Goal: Complete application form: Complete application form

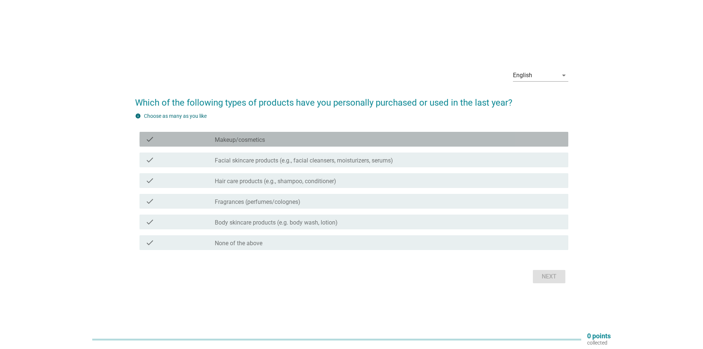
click at [206, 139] on div "check" at bounding box center [179, 139] width 69 height 9
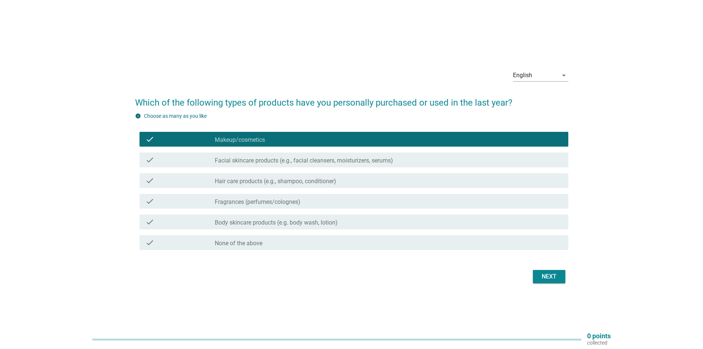
click at [199, 164] on div "check check_box_outline_blank Facial skincare products (e.g., facial cleansers,…" at bounding box center [353, 159] width 429 height 15
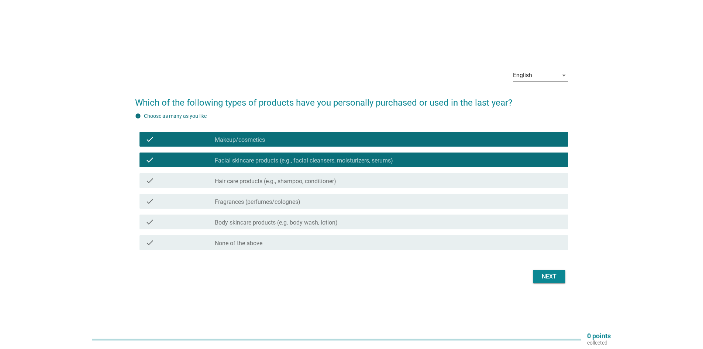
click at [193, 182] on div "check" at bounding box center [179, 180] width 69 height 9
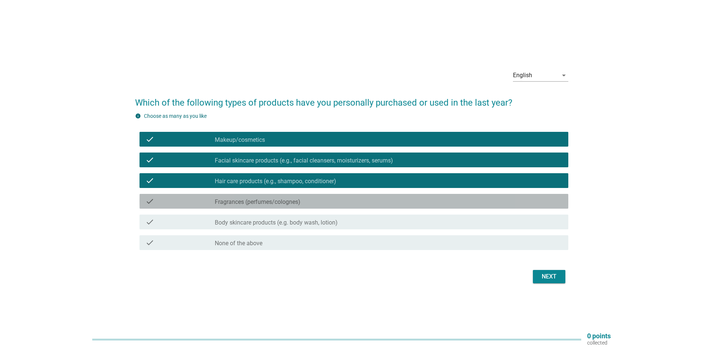
click at [193, 199] on div "check" at bounding box center [179, 201] width 69 height 9
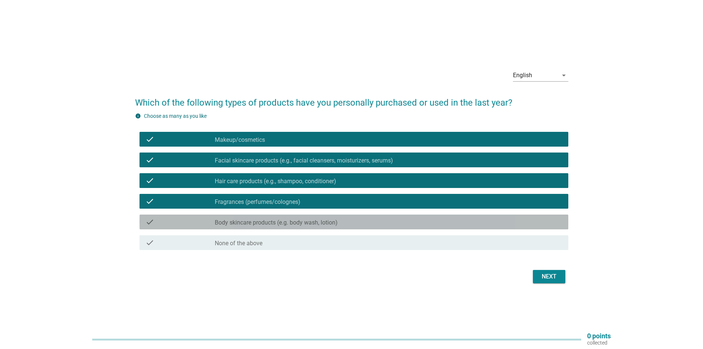
click at [197, 223] on div "check" at bounding box center [179, 221] width 69 height 9
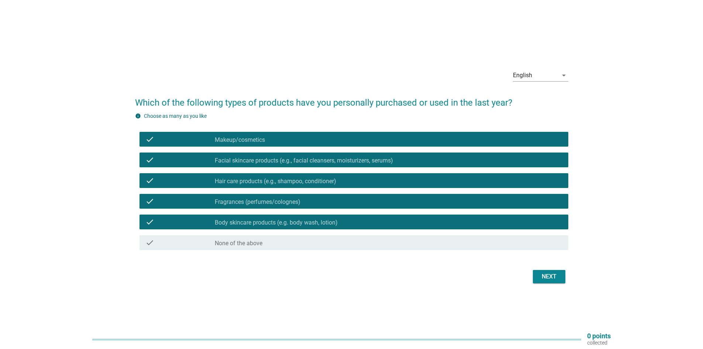
click at [559, 281] on button "Next" at bounding box center [549, 276] width 32 height 13
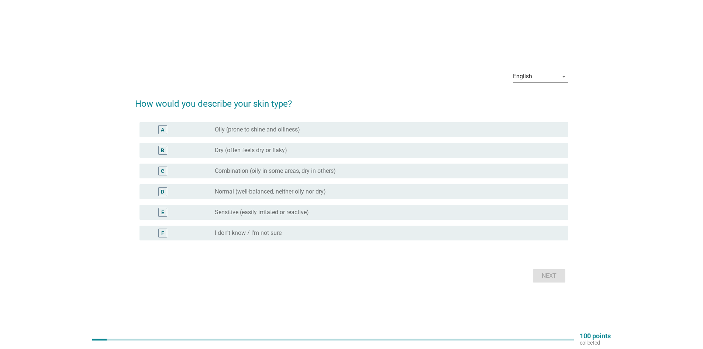
click at [320, 173] on label "Combination (oily in some areas, dry in others)" at bounding box center [275, 170] width 121 height 7
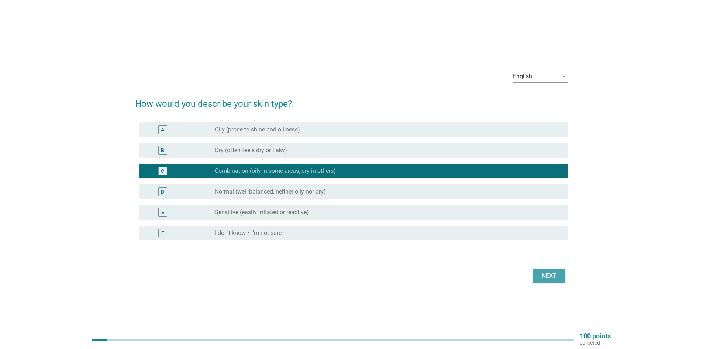
click at [551, 280] on div "Next" at bounding box center [549, 275] width 21 height 9
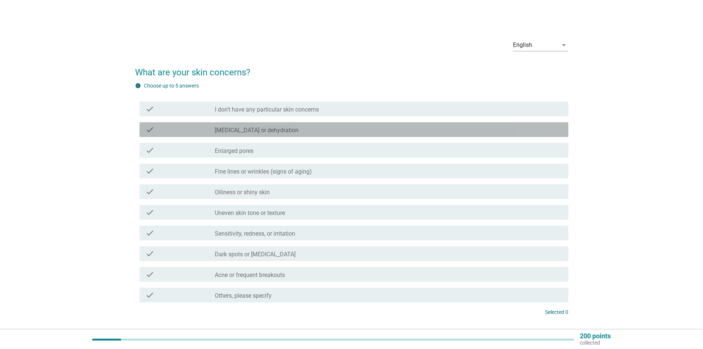
click at [323, 129] on div "check_box_outline_blank [MEDICAL_DATA] or dehydration" at bounding box center [389, 129] width 348 height 9
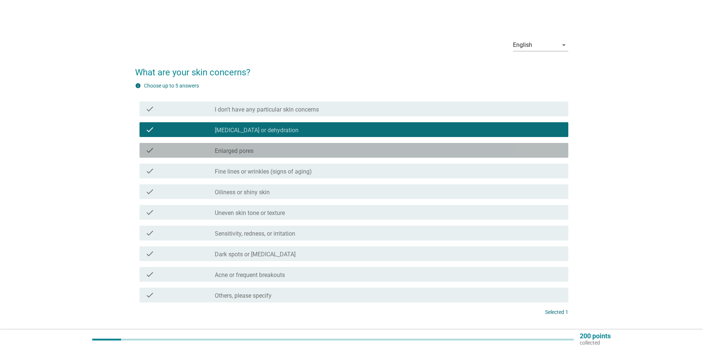
click at [330, 155] on div "check check_box_outline_blank Enlarged pores" at bounding box center [353, 150] width 429 height 15
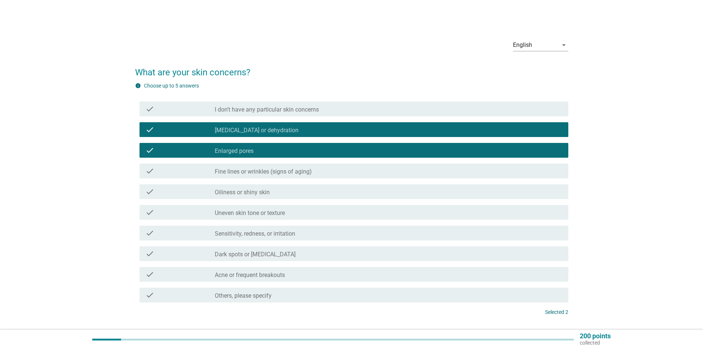
click at [333, 174] on div "check_box_outline_blank Fine lines or wrinkles (signs of aging)" at bounding box center [389, 170] width 348 height 9
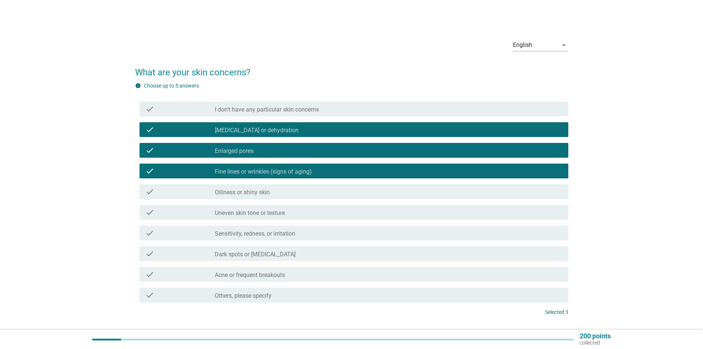
click at [340, 252] on div "check_box_outline_blank Dark spots or [MEDICAL_DATA]" at bounding box center [389, 253] width 348 height 9
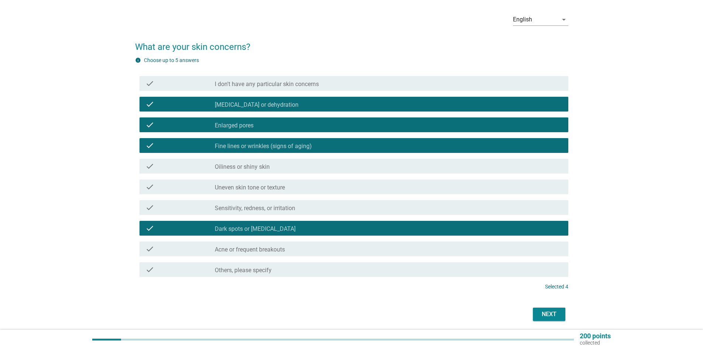
scroll to position [52, 0]
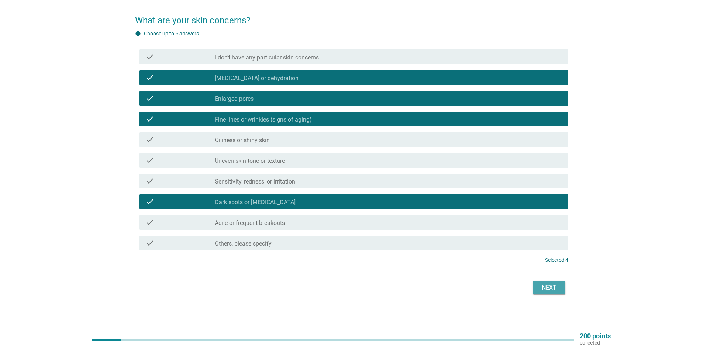
click at [556, 290] on div "Next" at bounding box center [549, 287] width 21 height 9
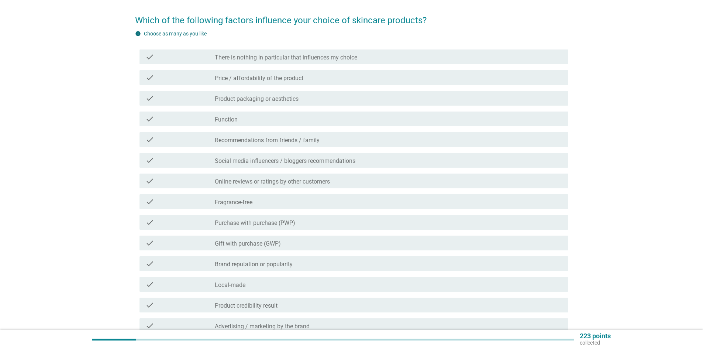
scroll to position [0, 0]
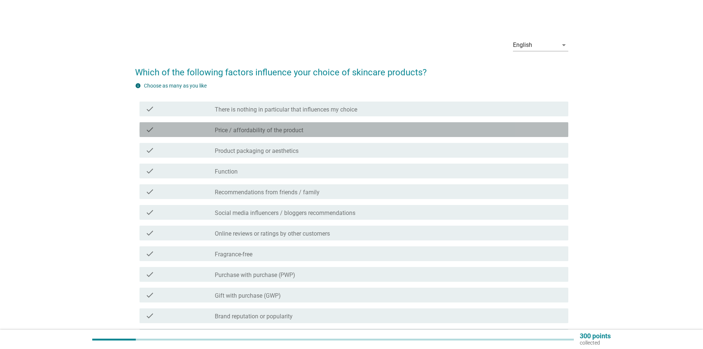
click at [330, 131] on div "check_box_outline_blank Price / affordability of the product" at bounding box center [389, 129] width 348 height 9
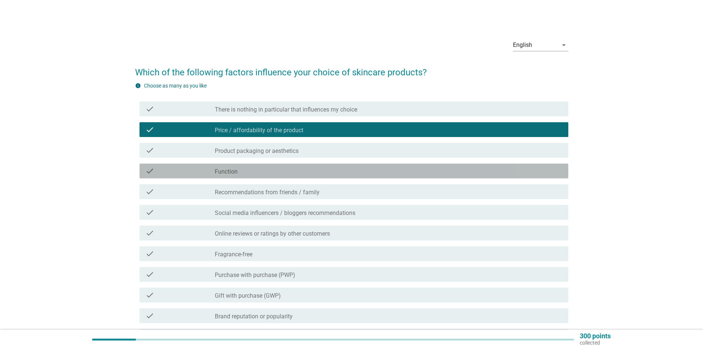
click at [325, 178] on div "check check_box_outline_blank Function" at bounding box center [353, 170] width 429 height 15
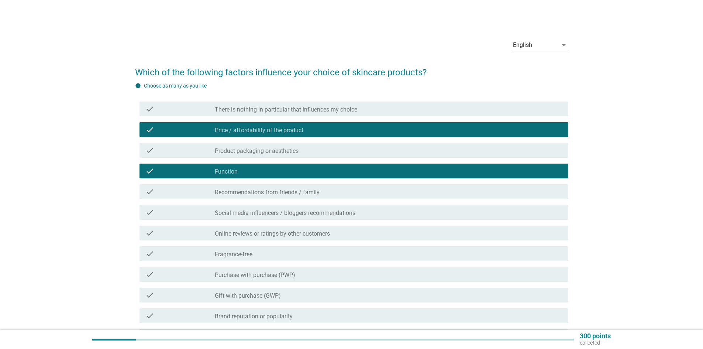
click at [324, 193] on div "check_box_outline_blank Recommendations from friends / family" at bounding box center [389, 191] width 348 height 9
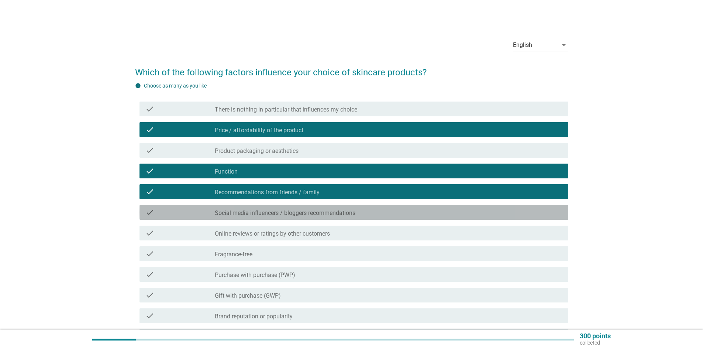
click at [330, 209] on div "check_box_outline_blank Social media influencers / bloggers recommendations" at bounding box center [389, 212] width 348 height 9
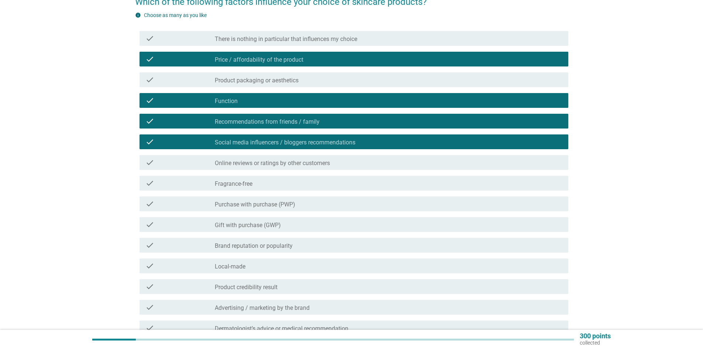
scroll to position [74, 0]
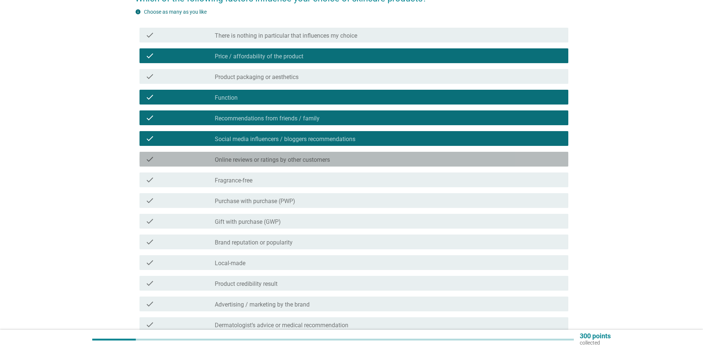
click at [332, 163] on div "check check_box_outline_blank Online reviews or ratings by other customers" at bounding box center [353, 159] width 429 height 15
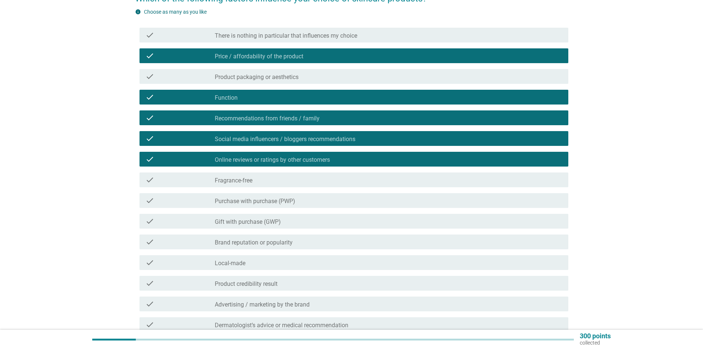
click at [332, 179] on div "check_box_outline_blank Fragrance-free" at bounding box center [389, 179] width 348 height 9
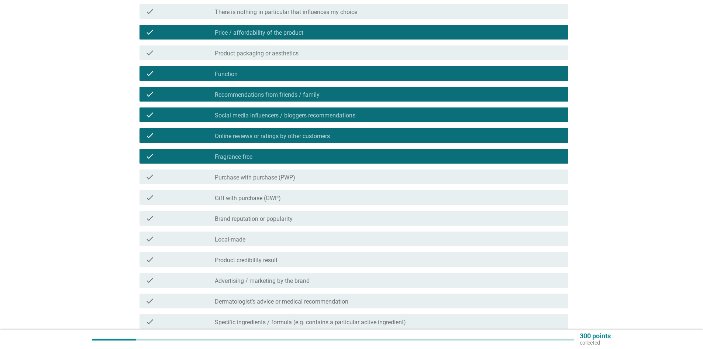
scroll to position [111, 0]
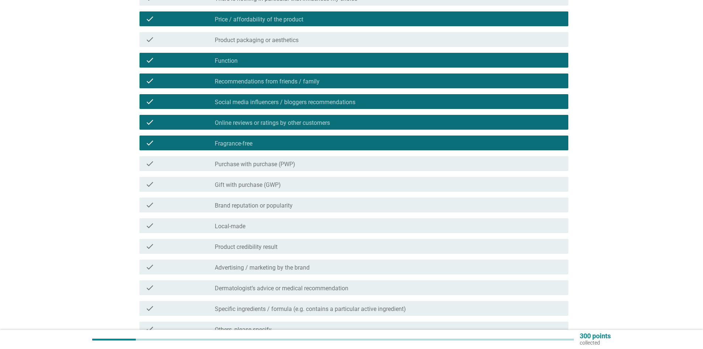
click at [325, 207] on div "check_box_outline_blank Brand reputation or popularity" at bounding box center [389, 204] width 348 height 9
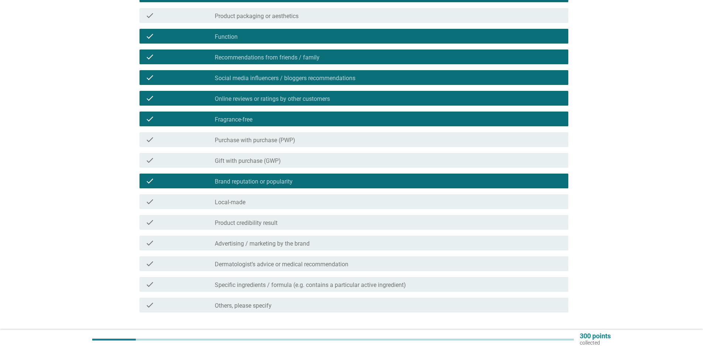
scroll to position [148, 0]
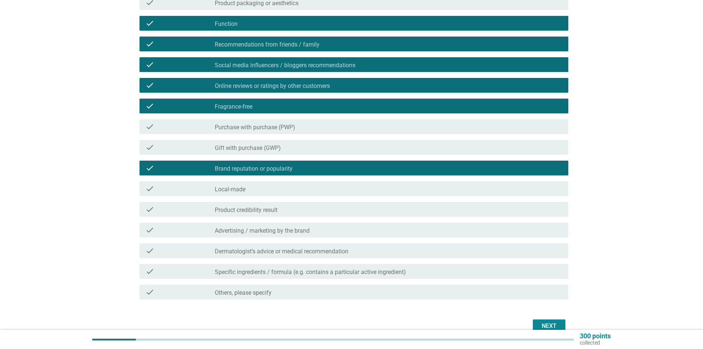
click at [328, 211] on div "check_box_outline_blank Product credibility result" at bounding box center [389, 209] width 348 height 9
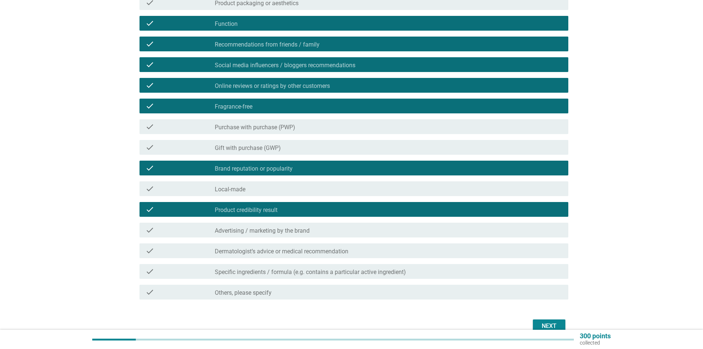
scroll to position [185, 0]
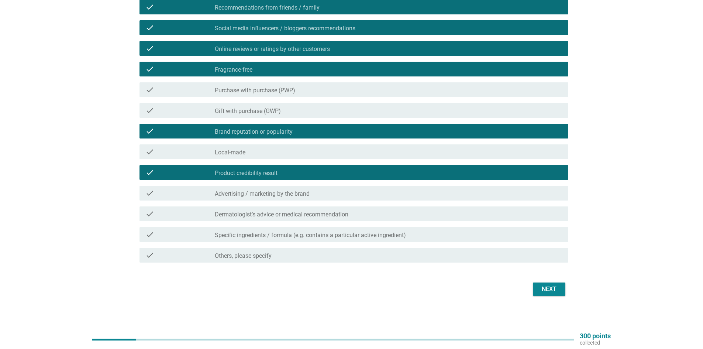
click at [364, 211] on div "check_box_outline_blank Dermatologist’s advice or medical recommendation" at bounding box center [389, 213] width 348 height 9
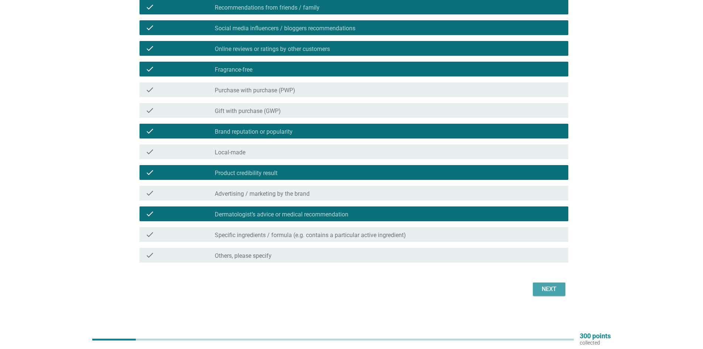
click at [550, 291] on div "Next" at bounding box center [549, 289] width 21 height 9
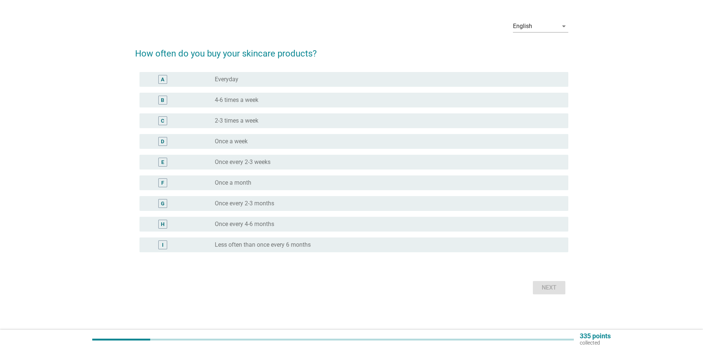
scroll to position [0, 0]
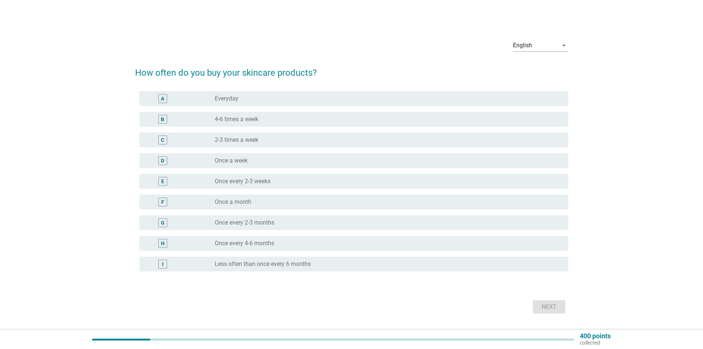
click at [288, 228] on div "G radio_button_unchecked Once every 2-3 months" at bounding box center [353, 222] width 429 height 15
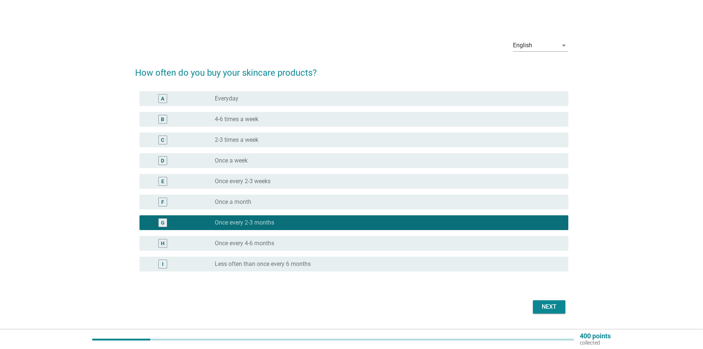
click at [558, 313] on div "Next" at bounding box center [351, 307] width 433 height 18
click at [558, 308] on div "Next" at bounding box center [549, 306] width 21 height 9
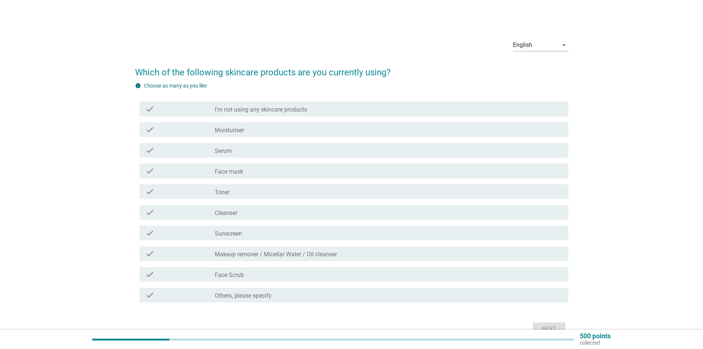
click at [301, 124] on div "check check_box_outline_blank Moisturiser" at bounding box center [353, 129] width 429 height 15
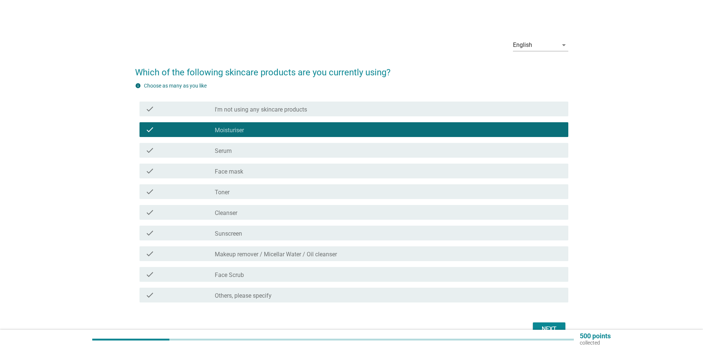
click at [294, 147] on div "check_box_outline_blank Serum" at bounding box center [389, 150] width 348 height 9
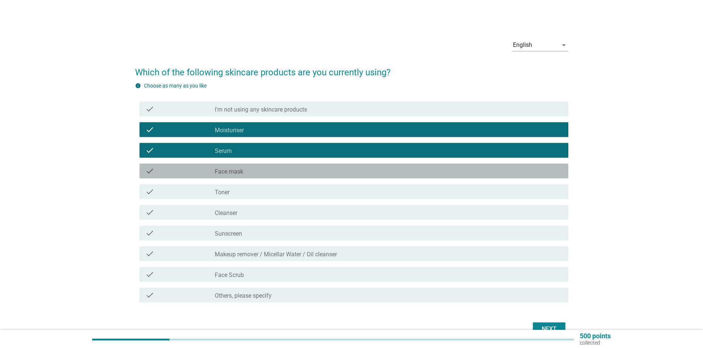
click at [287, 168] on div "check_box_outline_blank Face mask" at bounding box center [389, 170] width 348 height 9
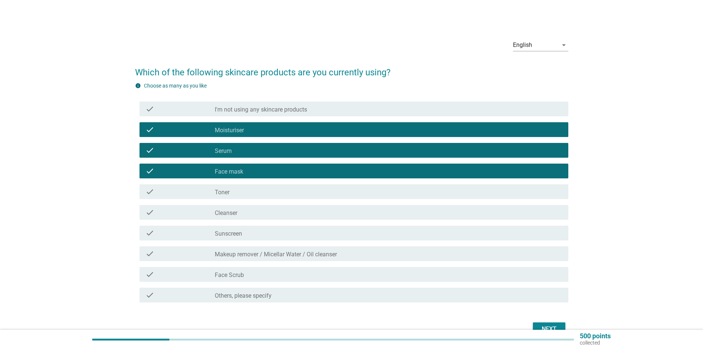
click at [275, 193] on div "check_box_outline_blank Toner" at bounding box center [389, 191] width 348 height 9
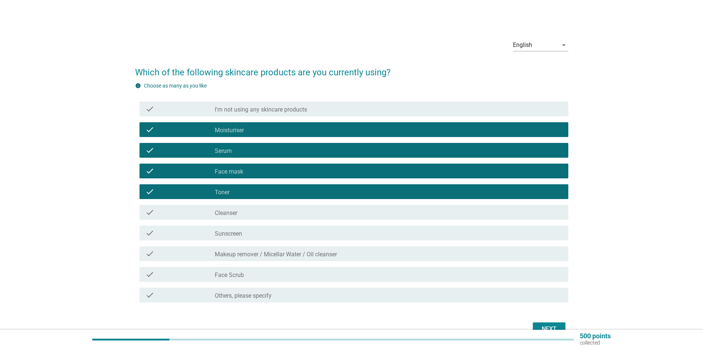
click at [265, 216] on div "check_box_outline_blank Cleanser" at bounding box center [389, 212] width 348 height 9
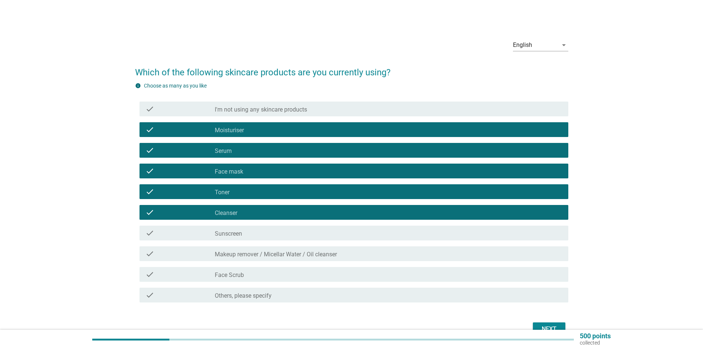
click at [261, 232] on div "check_box_outline_blank Sunscreen" at bounding box center [389, 232] width 348 height 9
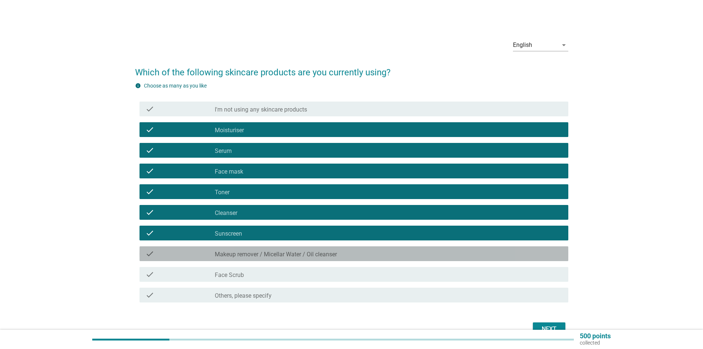
click at [262, 252] on label "Makeup remover / Micellar Water / Oil cleanser" at bounding box center [276, 254] width 122 height 7
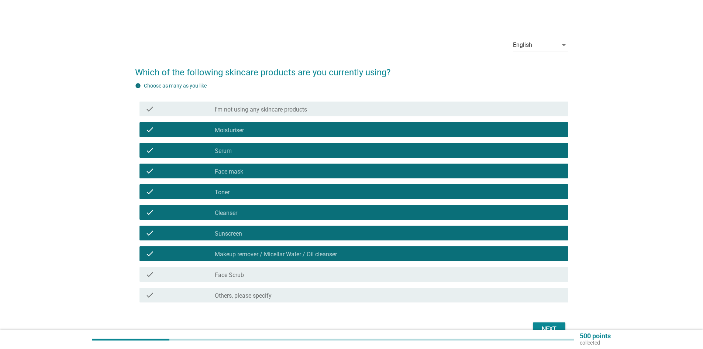
click at [257, 275] on div "check_box_outline_blank Face Scrub" at bounding box center [389, 274] width 348 height 9
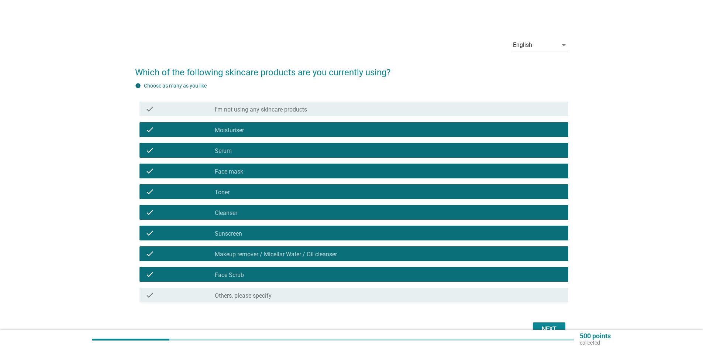
click at [552, 325] on div "Next" at bounding box center [549, 328] width 21 height 9
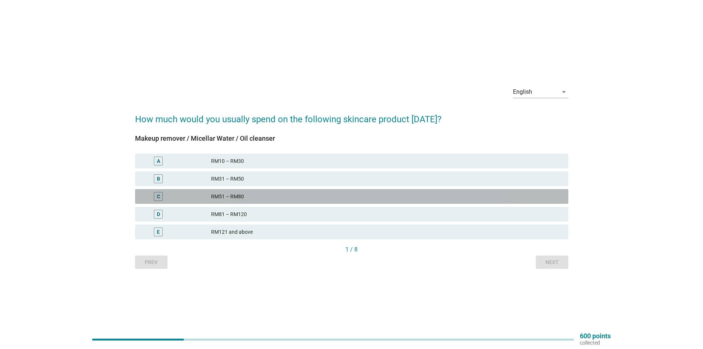
click at [295, 197] on div "RM51 – RM80" at bounding box center [386, 196] width 351 height 9
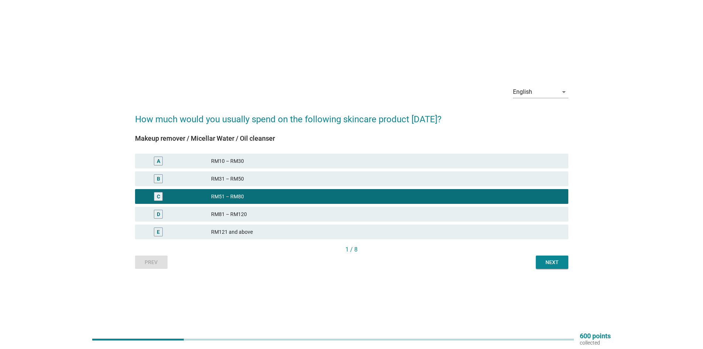
click at [558, 264] on div "Next" at bounding box center [552, 262] width 21 height 8
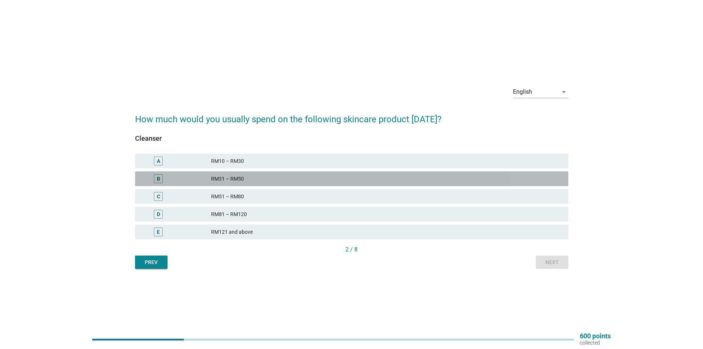
click at [303, 177] on div "RM31 – RM50" at bounding box center [386, 178] width 351 height 9
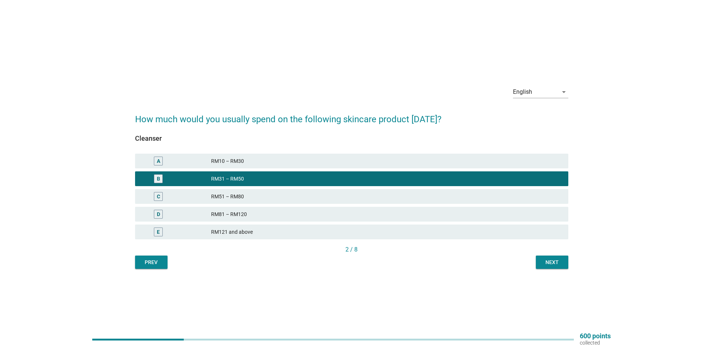
click at [551, 259] on div "Next" at bounding box center [552, 262] width 21 height 8
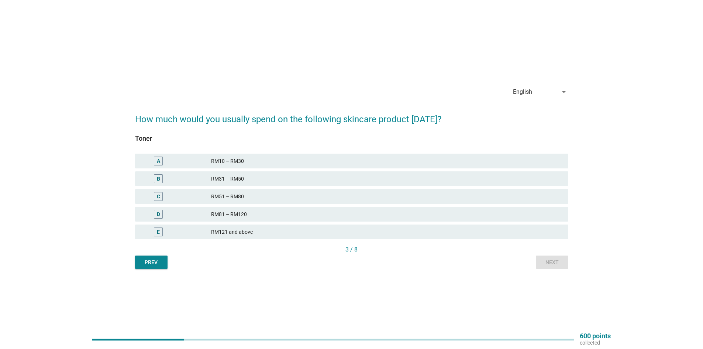
click at [274, 178] on div "RM31 – RM50" at bounding box center [386, 178] width 351 height 9
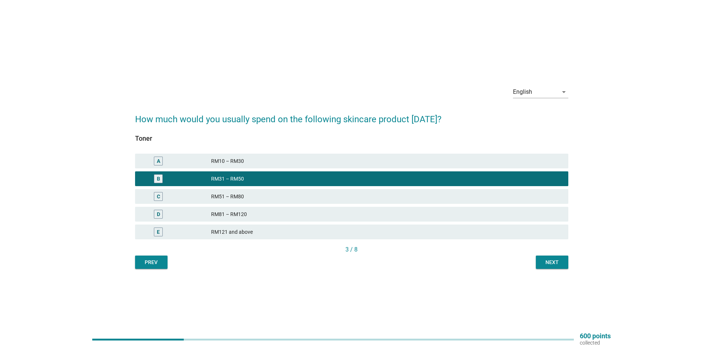
click at [339, 195] on div "RM51 – RM80" at bounding box center [386, 196] width 351 height 9
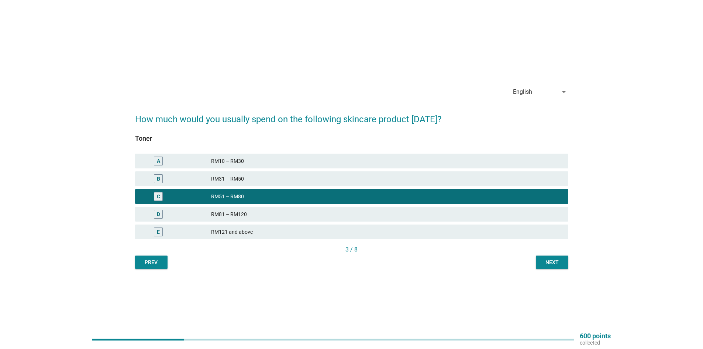
click at [550, 263] on div "Next" at bounding box center [552, 262] width 21 height 8
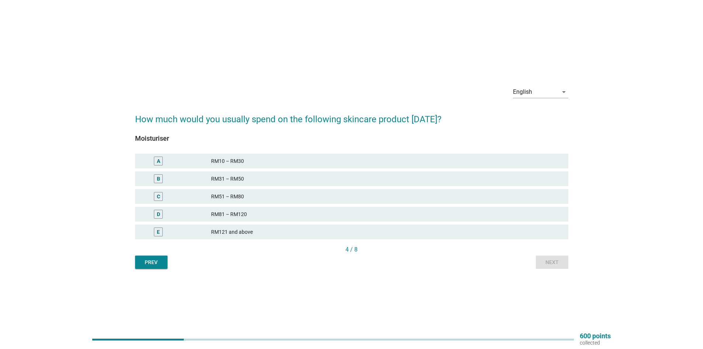
click at [346, 200] on div "RM51 – RM80" at bounding box center [386, 196] width 351 height 9
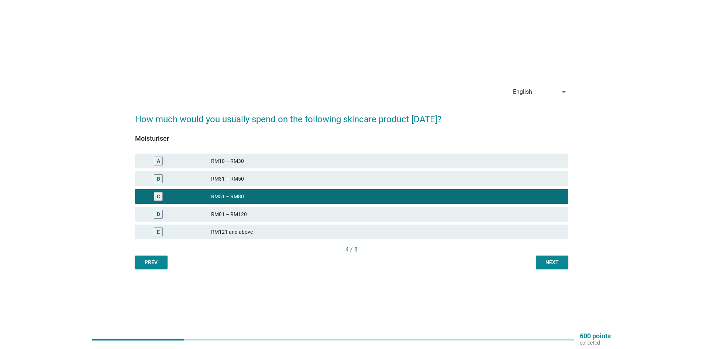
click at [550, 264] on div "Next" at bounding box center [552, 262] width 21 height 8
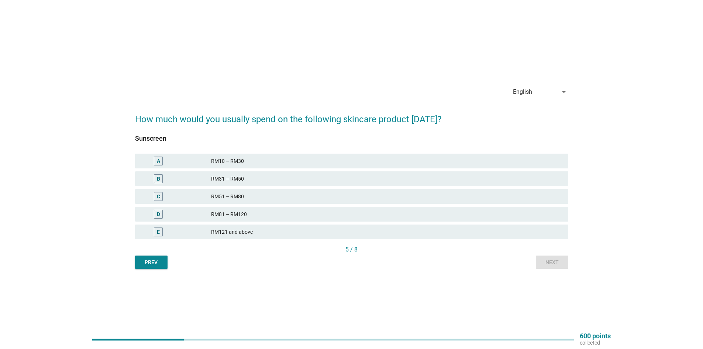
click at [373, 234] on div "RM121 and above" at bounding box center [386, 231] width 351 height 9
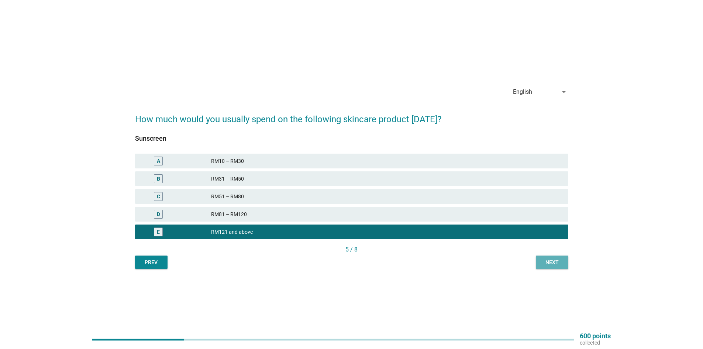
click at [559, 265] on div "Next" at bounding box center [552, 262] width 21 height 8
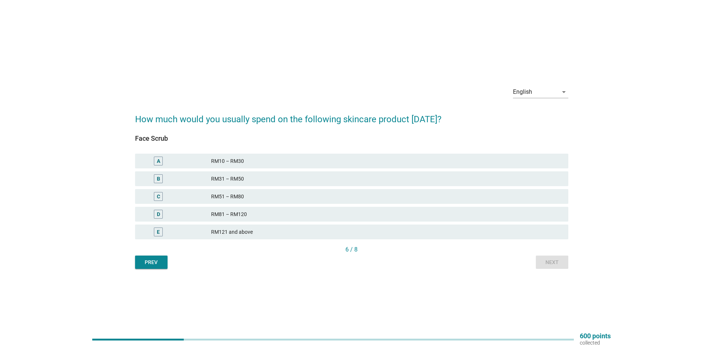
click at [302, 163] on div "RM10 – RM30" at bounding box center [386, 160] width 351 height 9
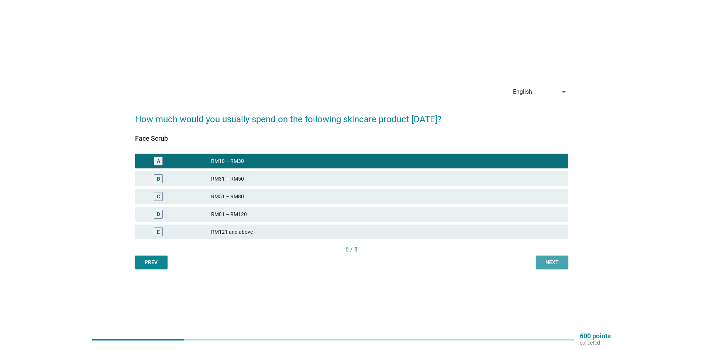
click at [564, 264] on button "Next" at bounding box center [552, 261] width 32 height 13
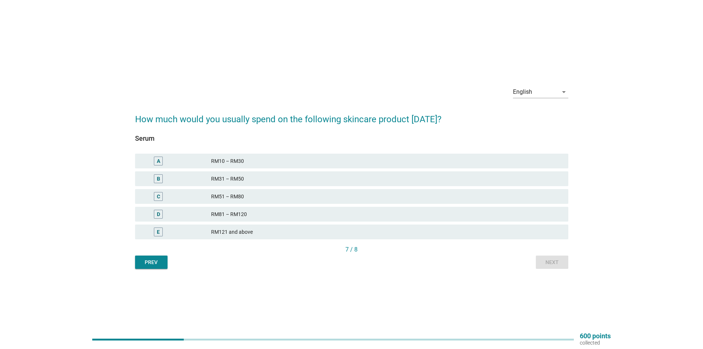
click at [389, 200] on div "RM51 – RM80" at bounding box center [386, 196] width 351 height 9
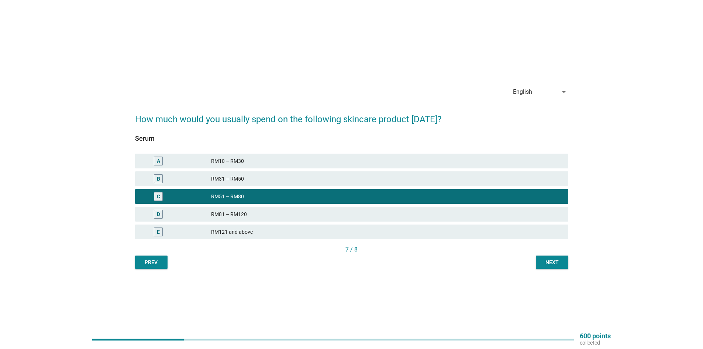
click at [561, 263] on div "Next" at bounding box center [552, 262] width 21 height 8
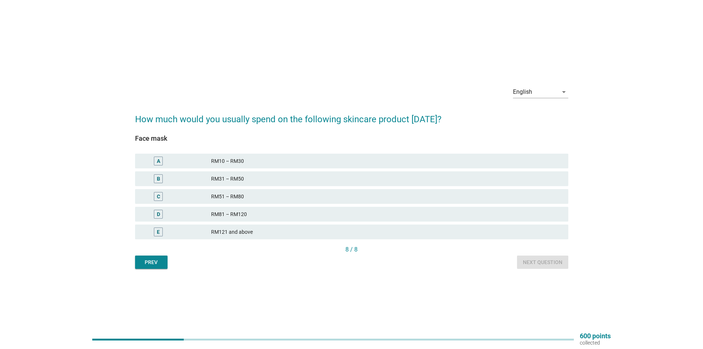
click at [344, 195] on div "RM51 – RM80" at bounding box center [386, 196] width 351 height 9
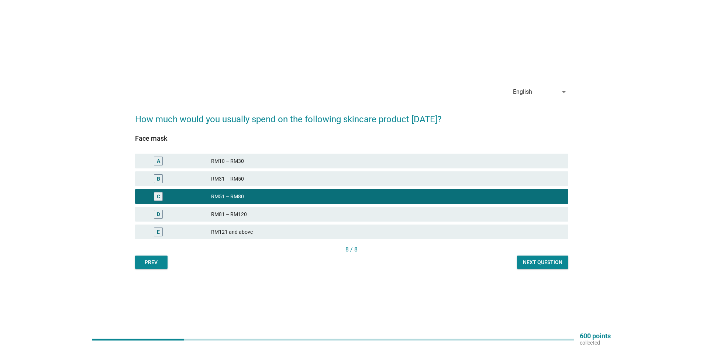
click at [544, 263] on div "Next question" at bounding box center [542, 262] width 39 height 8
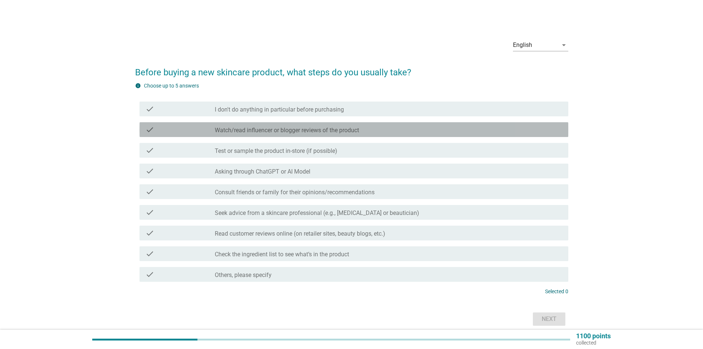
click at [374, 131] on div "check_box_outline_blank Watch/read influencer or blogger reviews of the product" at bounding box center [389, 129] width 348 height 9
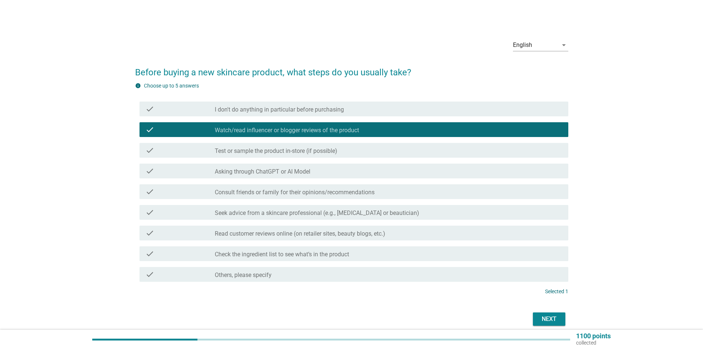
click at [366, 148] on div "check_box_outline_blank Test or sample the product in-store (if possible)" at bounding box center [389, 150] width 348 height 9
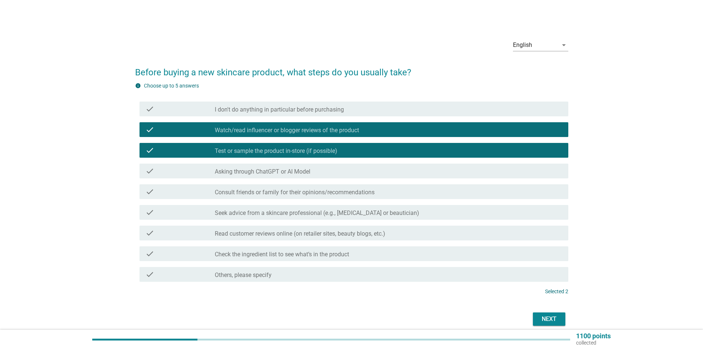
click at [369, 193] on label "Consult friends or family for their opinions/recommendations" at bounding box center [295, 192] width 160 height 7
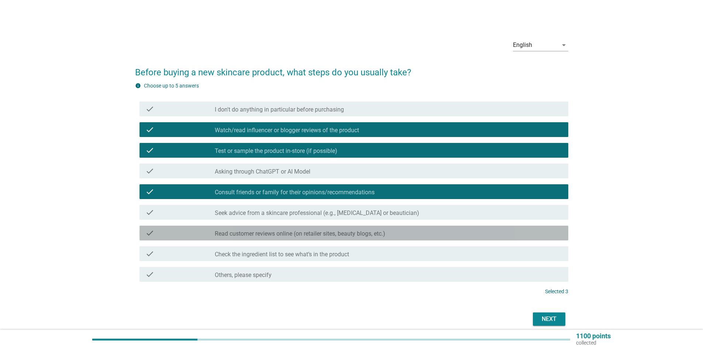
click at [402, 231] on div "check_box_outline_blank Read customer reviews online (on retailer sites, beauty…" at bounding box center [389, 232] width 348 height 9
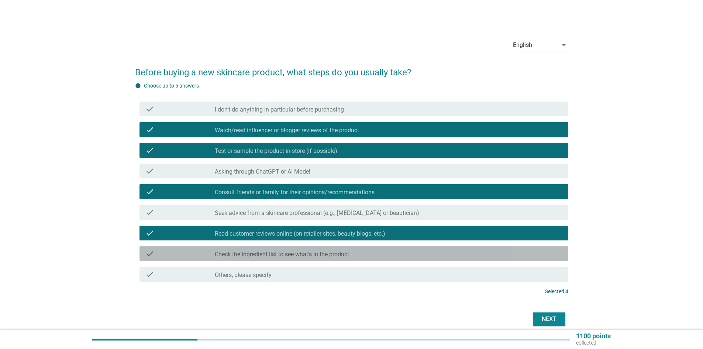
click at [412, 251] on div "check_box_outline_blank Check the ingredient list to see what’s in the product" at bounding box center [389, 253] width 348 height 9
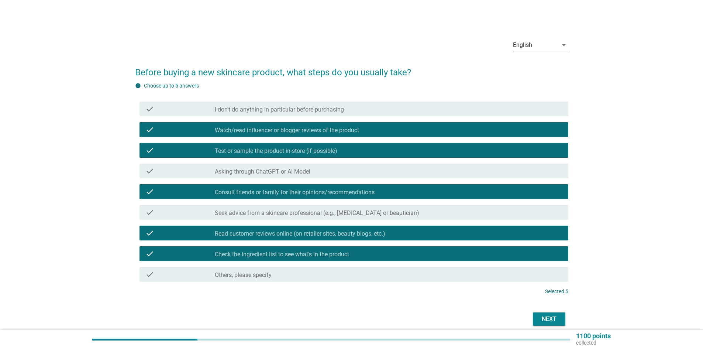
click at [547, 318] on div "Next" at bounding box center [549, 318] width 21 height 9
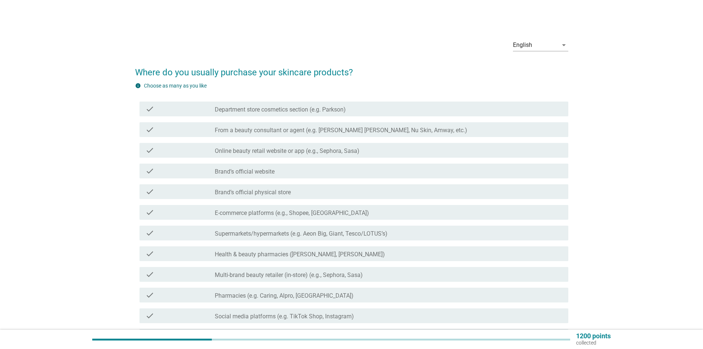
click at [364, 109] on div "check_box_outline_blank Department store cosmetics section (e.g. Parkson)" at bounding box center [389, 108] width 348 height 9
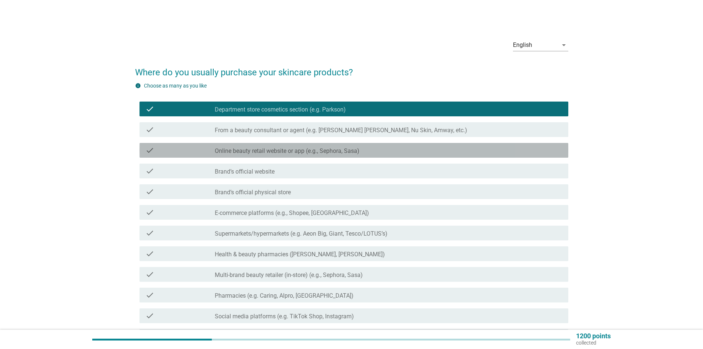
click at [368, 149] on div "check_box_outline_blank Online beauty retail website or app (e.g., Sephora, Sas…" at bounding box center [389, 150] width 348 height 9
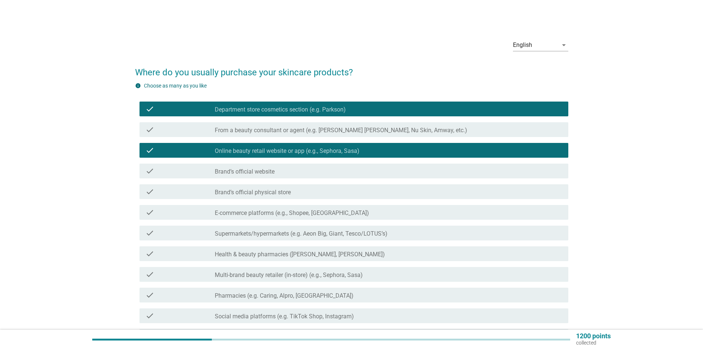
click at [372, 174] on div "check_box_outline_blank Brand’s official website" at bounding box center [389, 170] width 348 height 9
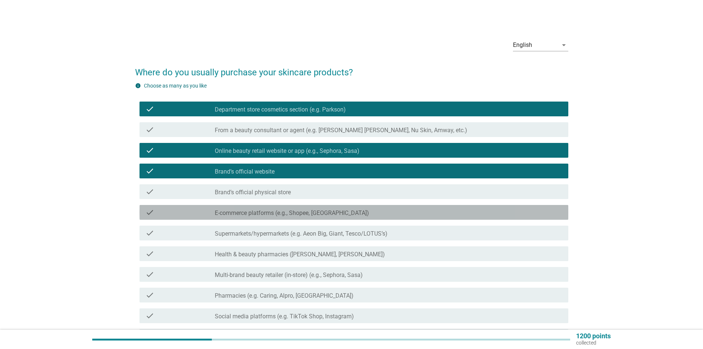
click at [380, 219] on div "check check_box_outline_blank E-commerce platforms (e.g., Shopee, Lazada)" at bounding box center [353, 212] width 429 height 15
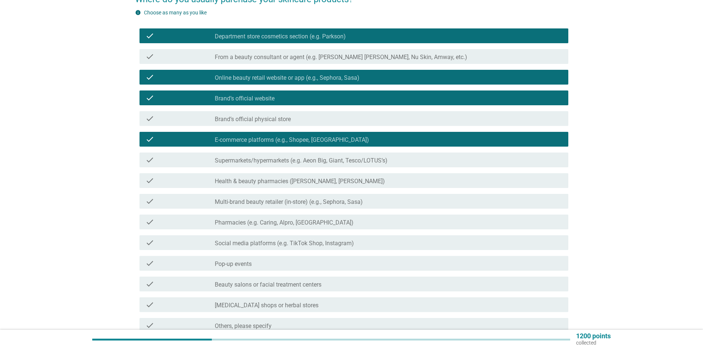
scroll to position [74, 0]
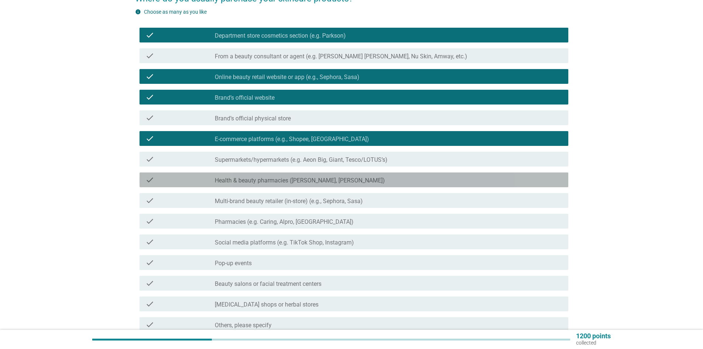
click at [385, 181] on div "check_box_outline_blank Health & beauty pharmacies (e.g. Guardian, [PERSON_NAME…" at bounding box center [389, 179] width 348 height 9
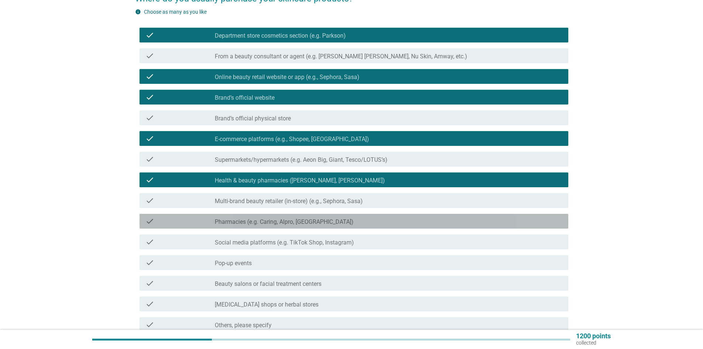
click at [391, 224] on div "check_box_outline_blank Pharmacies (e.g. Caring, Alpro, Health Lane)" at bounding box center [389, 221] width 348 height 9
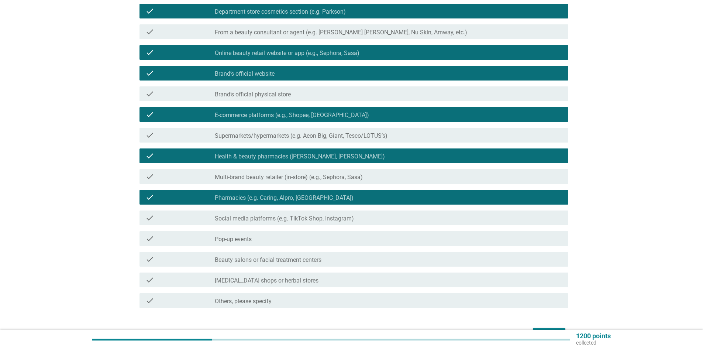
scroll to position [111, 0]
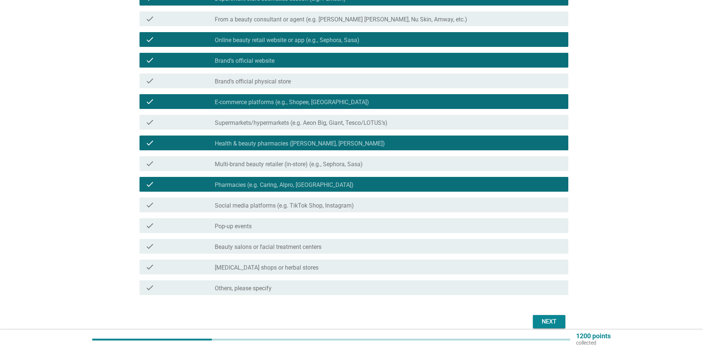
click at [391, 224] on div "check_box_outline_blank Pop-up events" at bounding box center [389, 225] width 348 height 9
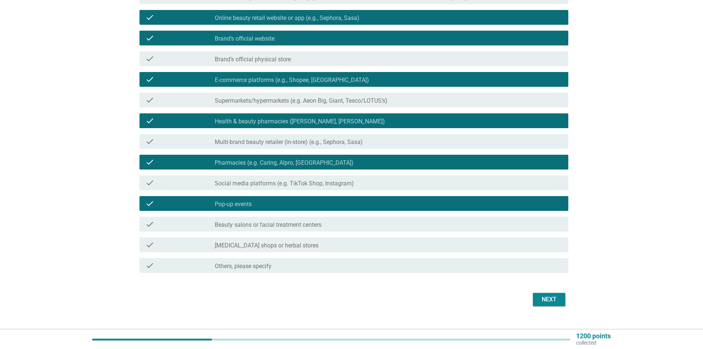
scroll to position [145, 0]
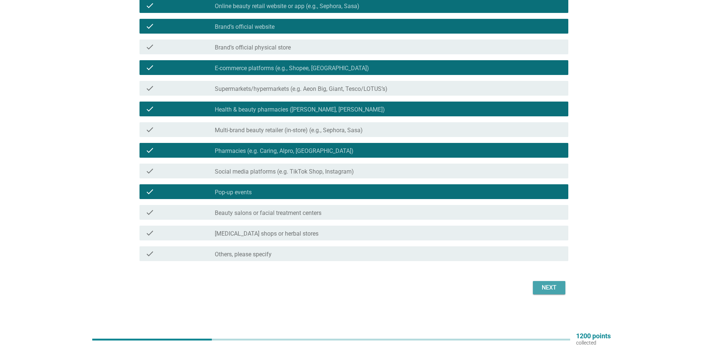
click at [553, 282] on button "Next" at bounding box center [549, 287] width 32 height 13
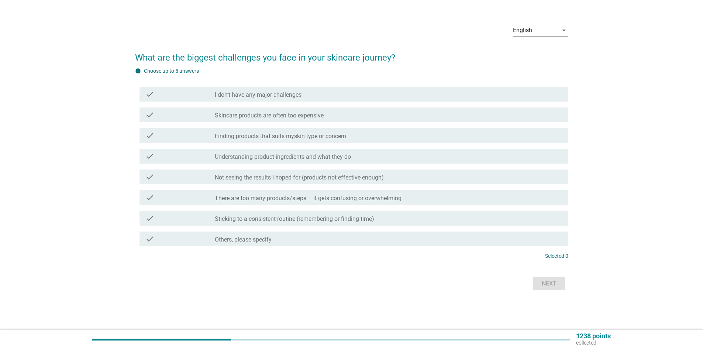
scroll to position [0, 0]
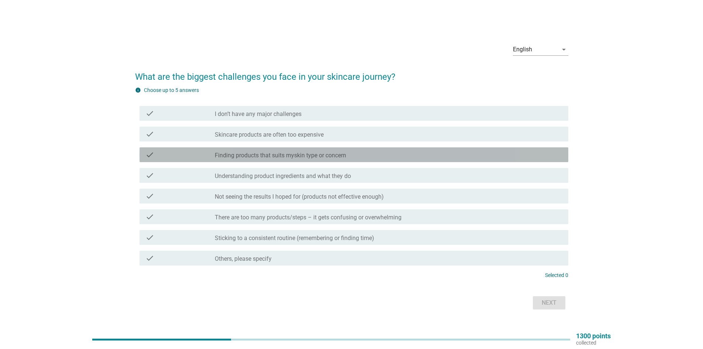
click at [355, 153] on div "check_box_outline_blank Finding products that suits myskin type or concern" at bounding box center [389, 154] width 348 height 9
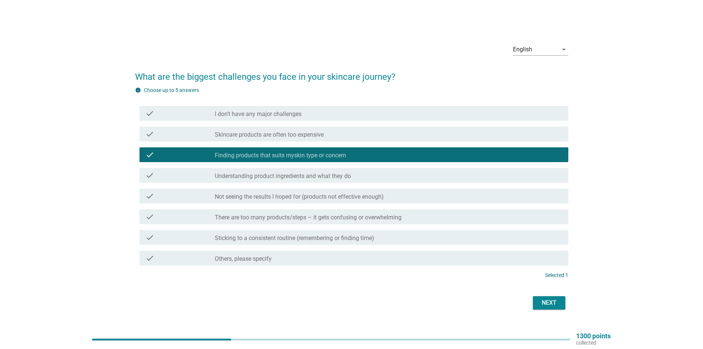
click at [399, 197] on div "check_box_outline_blank Not seeing the results I hoped for (products not effect…" at bounding box center [389, 196] width 348 height 9
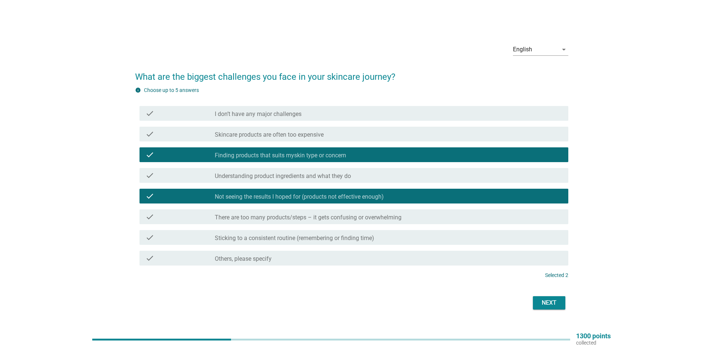
click at [412, 243] on div "check check_box_outline_blank Sticking to a consistent routine (remembering or …" at bounding box center [353, 237] width 429 height 15
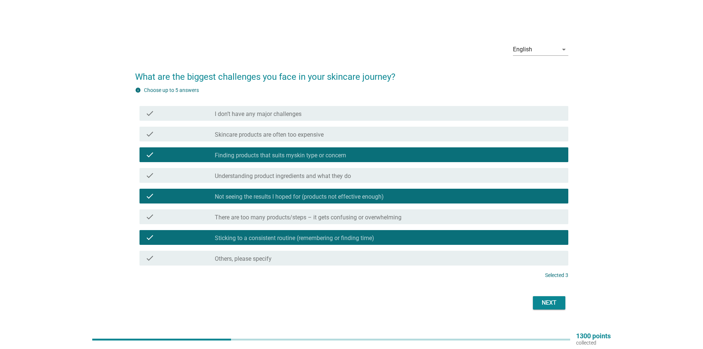
click at [542, 300] on div "Next" at bounding box center [549, 302] width 21 height 9
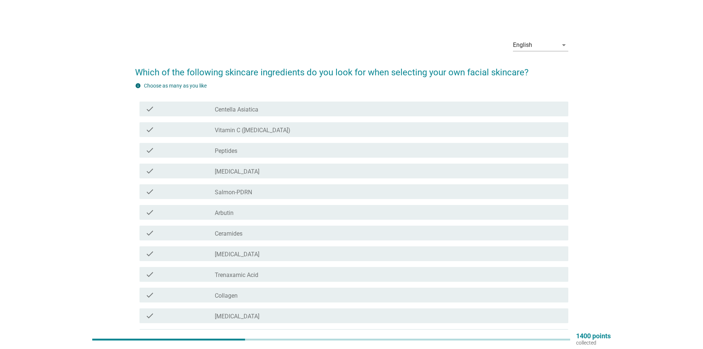
click at [382, 131] on div "check_box_outline_blank Vitamin C ([MEDICAL_DATA])" at bounding box center [389, 129] width 348 height 9
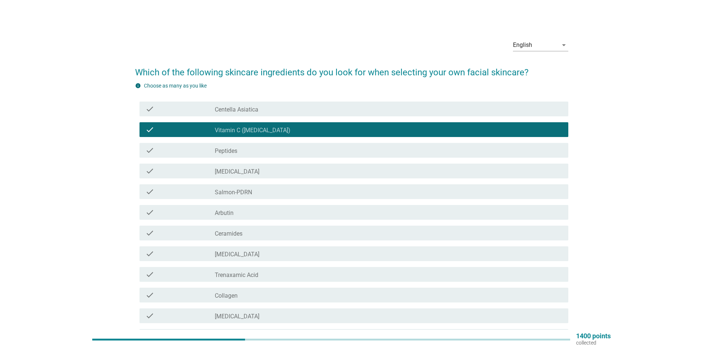
click at [364, 167] on div "check_box_outline_blank [MEDICAL_DATA]" at bounding box center [389, 170] width 348 height 9
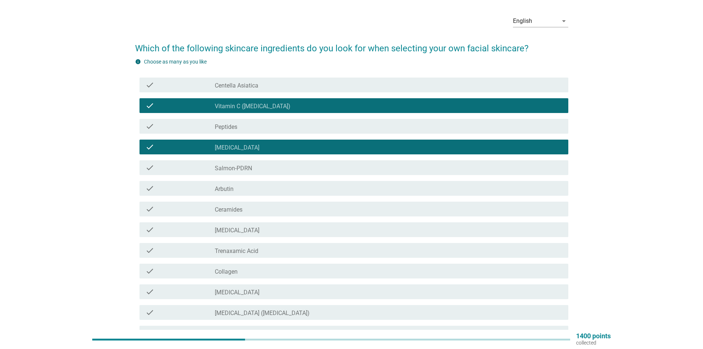
scroll to position [37, 0]
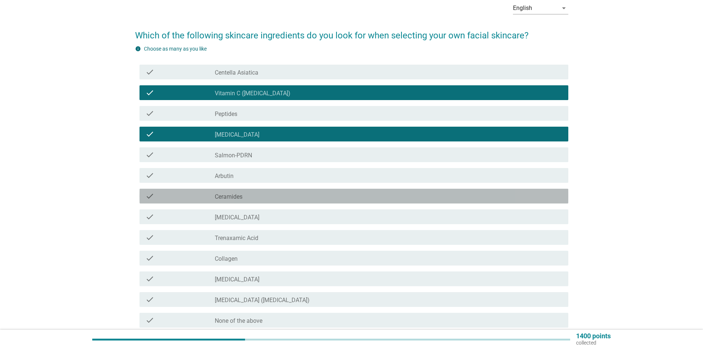
click at [362, 193] on div "check_box_outline_blank Ceramides" at bounding box center [389, 196] width 348 height 9
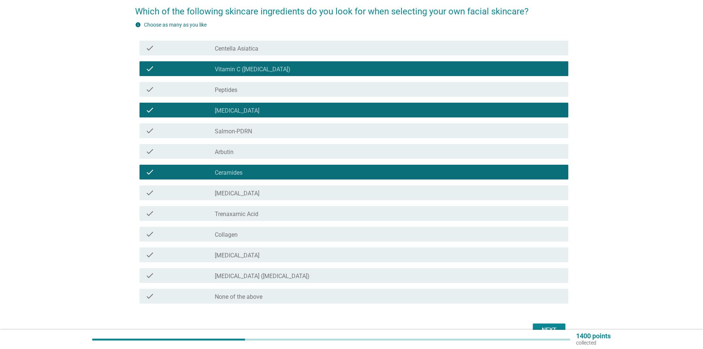
scroll to position [74, 0]
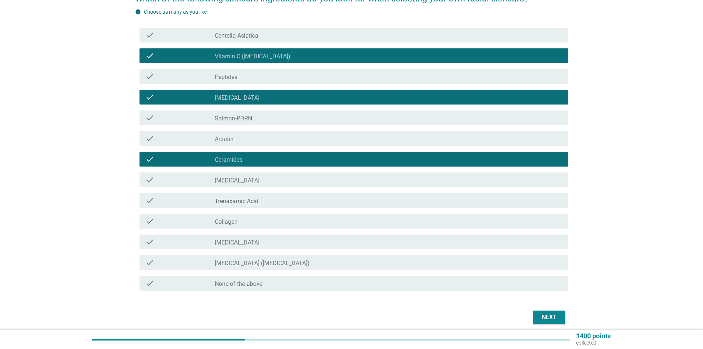
click at [356, 177] on div "check_box_outline_blank [MEDICAL_DATA]" at bounding box center [389, 179] width 348 height 9
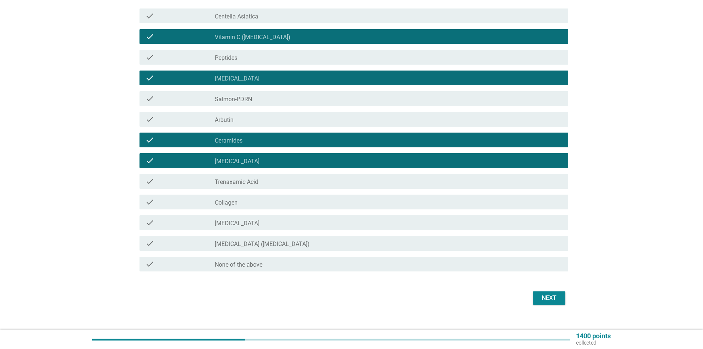
scroll to position [103, 0]
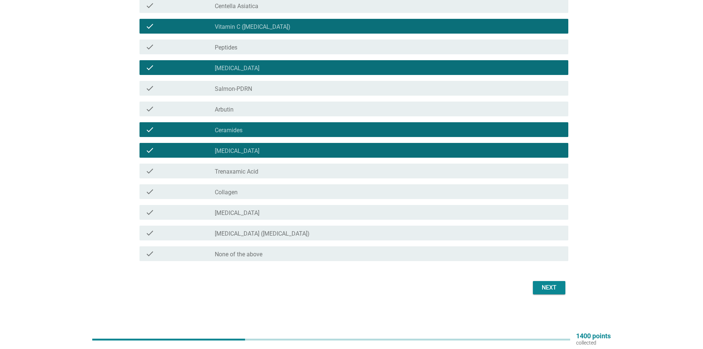
click at [340, 189] on div "check_box_outline_blank Collagen" at bounding box center [389, 191] width 348 height 9
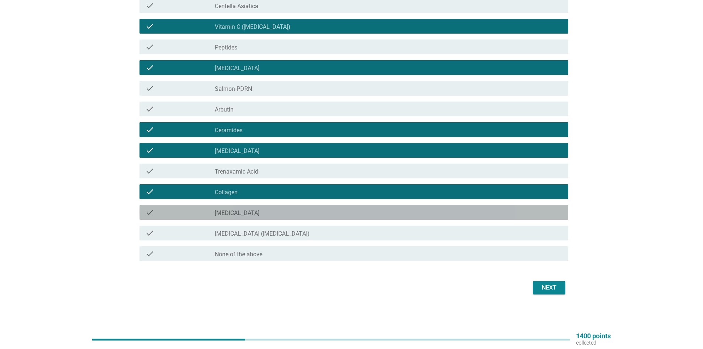
click at [337, 207] on div "check check_box_outline_blank [MEDICAL_DATA]" at bounding box center [353, 212] width 429 height 15
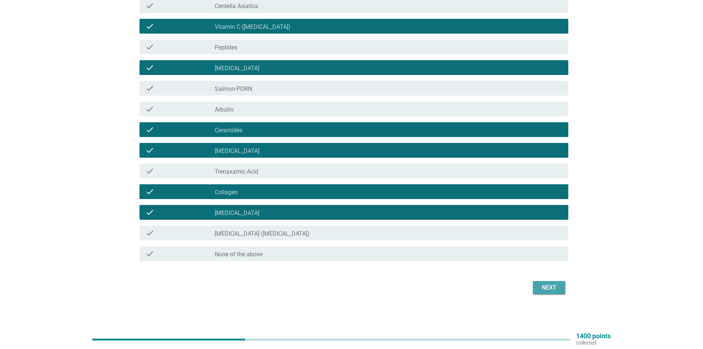
click at [552, 291] on div "Next" at bounding box center [549, 287] width 21 height 9
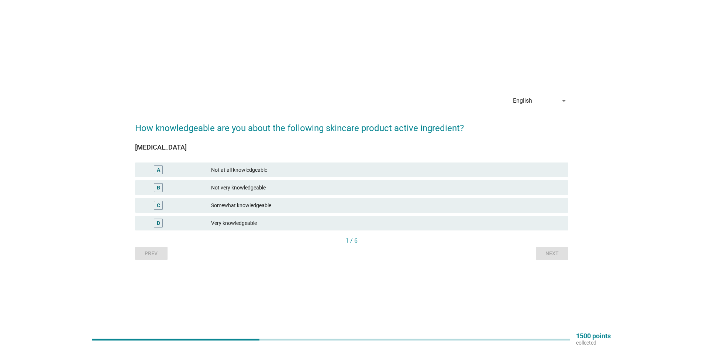
click at [352, 206] on div "Somewhat knowledgeable" at bounding box center [386, 205] width 351 height 9
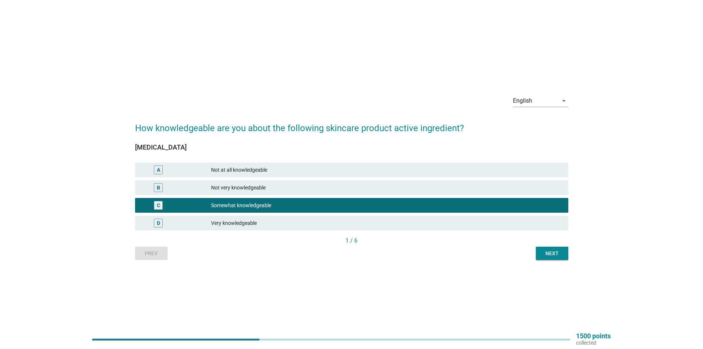
click at [355, 186] on div "Not very knowledgeable" at bounding box center [386, 187] width 351 height 9
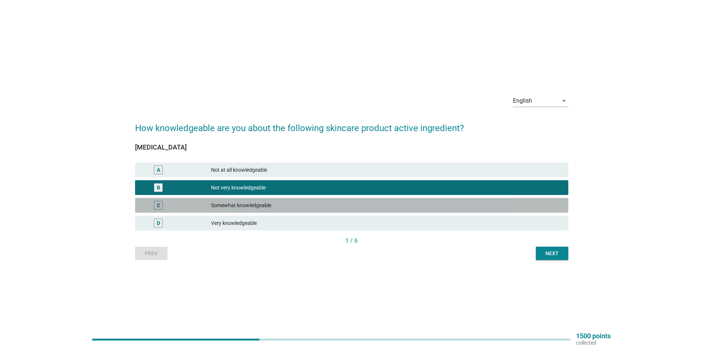
click at [401, 199] on div "C Somewhat knowledgeable" at bounding box center [351, 205] width 433 height 15
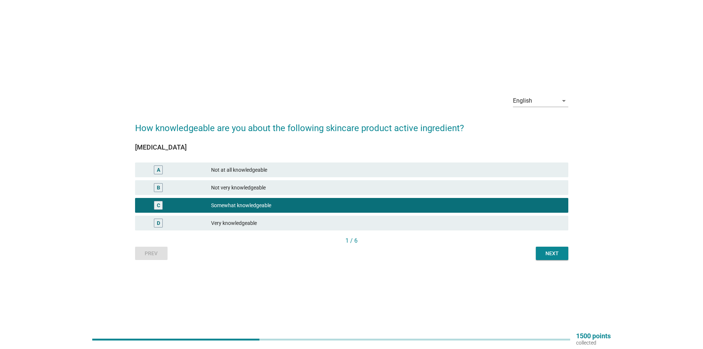
click at [553, 255] on div "Next" at bounding box center [552, 253] width 21 height 8
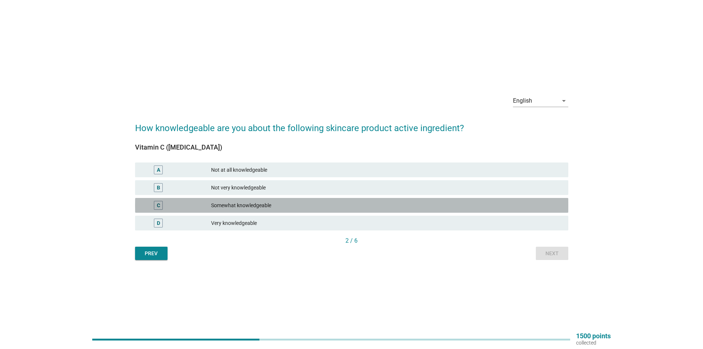
click at [392, 206] on div "Somewhat knowledgeable" at bounding box center [386, 205] width 351 height 9
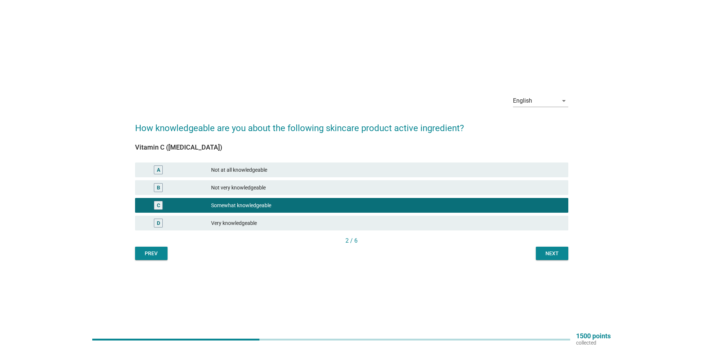
click at [545, 255] on div "Next" at bounding box center [552, 253] width 21 height 8
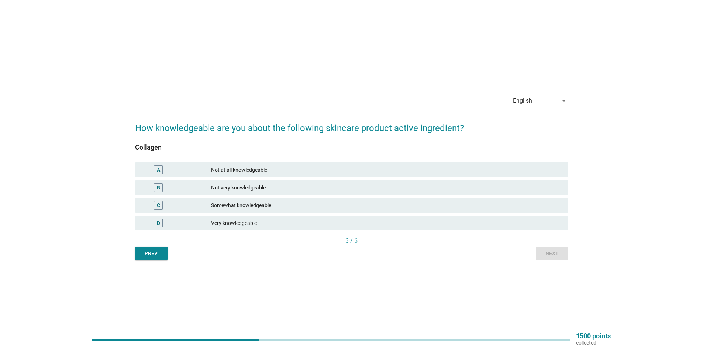
click at [327, 196] on div "C Somewhat knowledgeable" at bounding box center [352, 205] width 436 height 18
click at [348, 207] on div "Somewhat knowledgeable" at bounding box center [386, 205] width 351 height 9
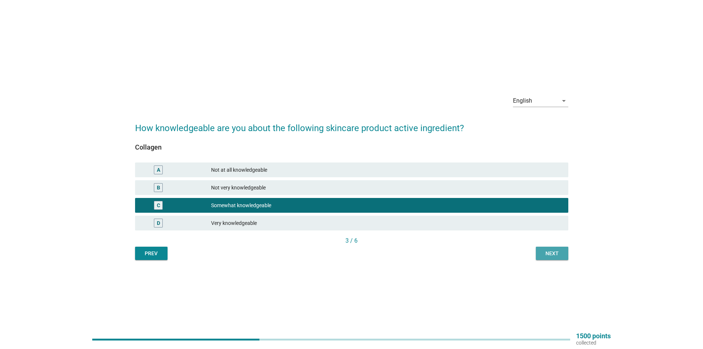
click at [550, 252] on div "Next" at bounding box center [552, 253] width 21 height 8
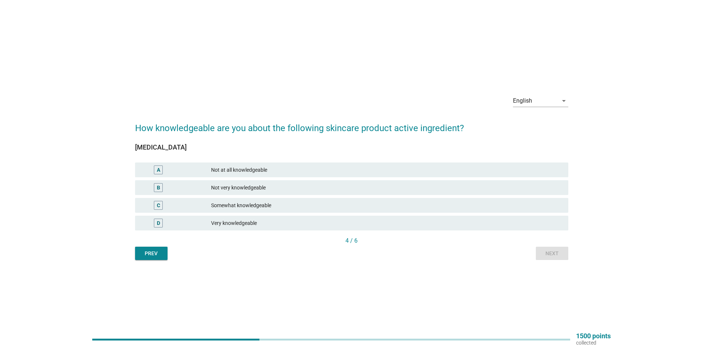
click at [411, 194] on div "B Not very knowledgeable" at bounding box center [351, 187] width 433 height 15
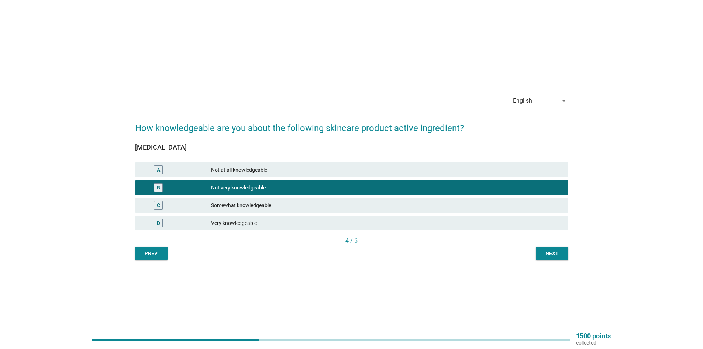
click at [427, 204] on div "Somewhat knowledgeable" at bounding box center [386, 205] width 351 height 9
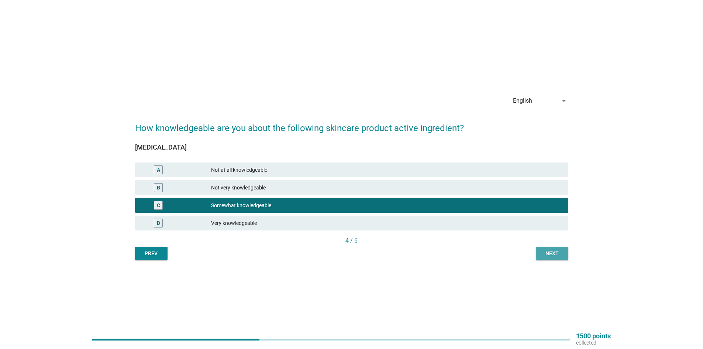
click at [555, 251] on div "Next" at bounding box center [552, 253] width 21 height 8
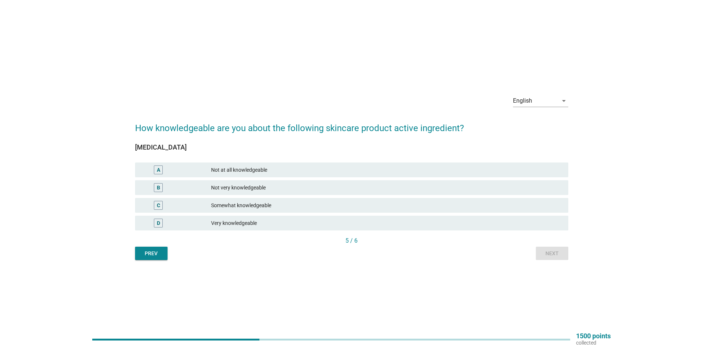
click at [405, 198] on div "C Somewhat knowledgeable" at bounding box center [351, 205] width 433 height 15
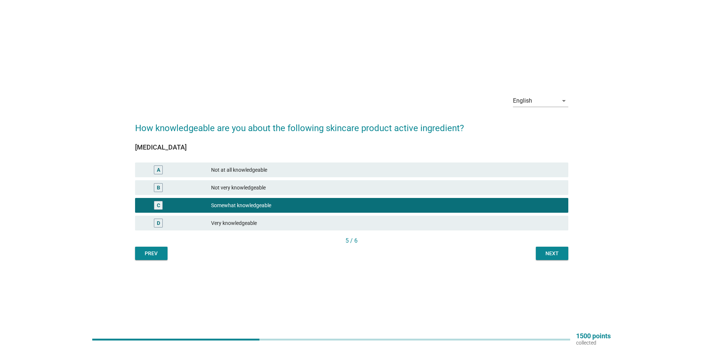
click at [562, 253] on div "Next" at bounding box center [552, 253] width 21 height 8
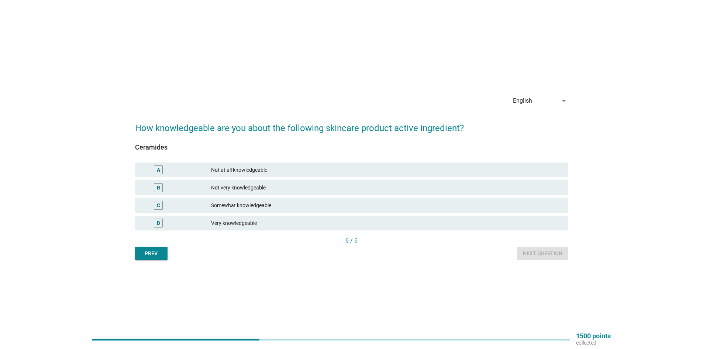
click at [466, 205] on div "Somewhat knowledgeable" at bounding box center [386, 205] width 351 height 9
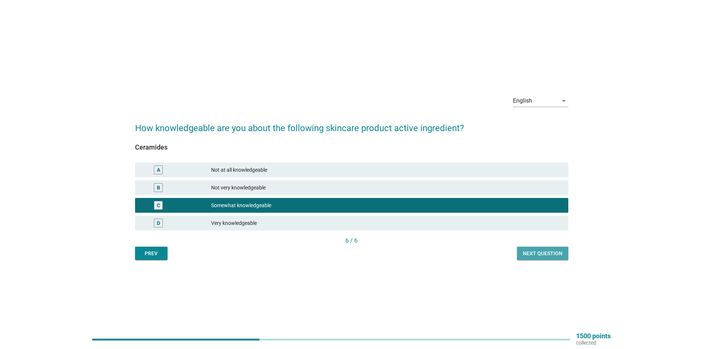
click at [532, 250] on div "Next question" at bounding box center [542, 253] width 39 height 8
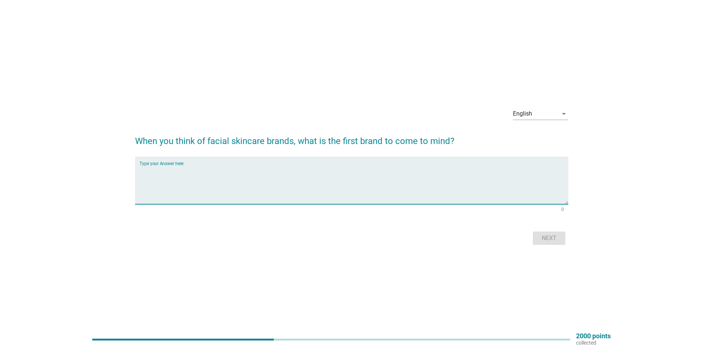
click at [321, 170] on textarea "Type your Answer here" at bounding box center [353, 184] width 429 height 39
type textarea "C"
type textarea "Dr [PERSON_NAME]"
click at [554, 241] on div "Next" at bounding box center [549, 238] width 21 height 9
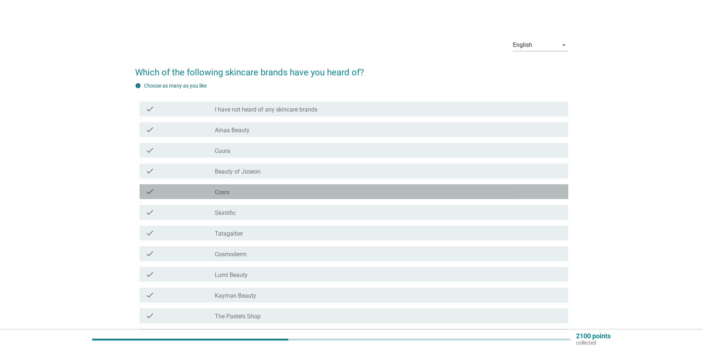
click at [275, 190] on div "check_box_outline_blank Cosrx" at bounding box center [389, 191] width 348 height 9
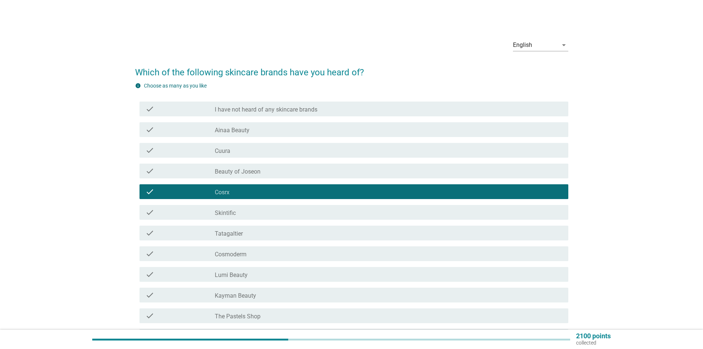
click at [270, 209] on div "check_box_outline_blank Skintific" at bounding box center [389, 212] width 348 height 9
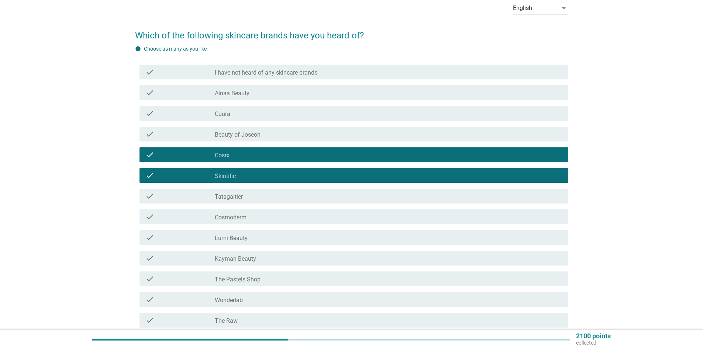
scroll to position [74, 0]
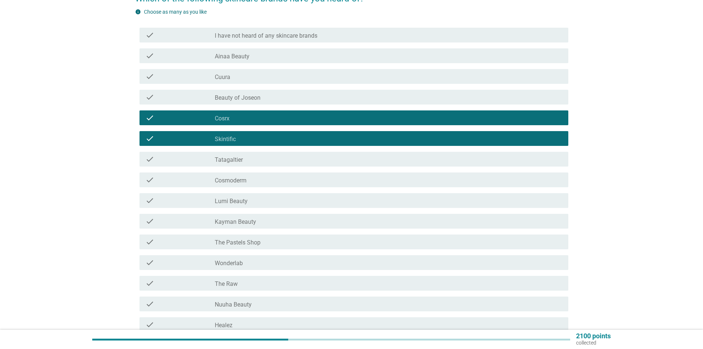
click at [273, 201] on div "check_box_outline_blank Lumi Beauty" at bounding box center [389, 200] width 348 height 9
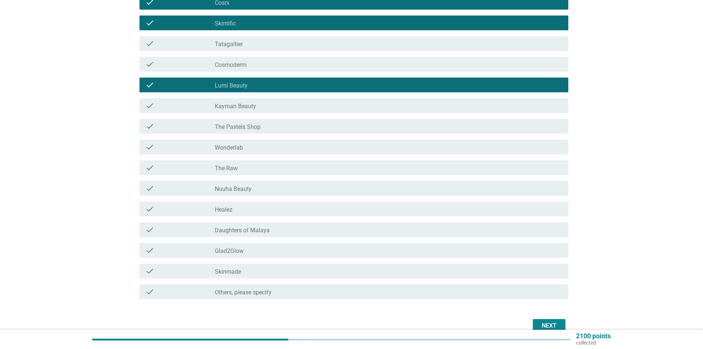
scroll to position [227, 0]
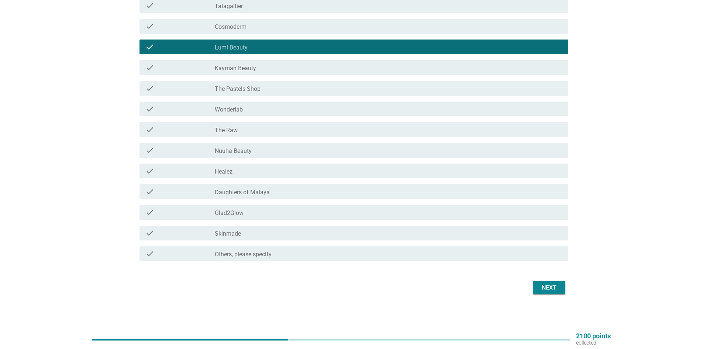
click at [547, 281] on button "Next" at bounding box center [549, 287] width 32 height 13
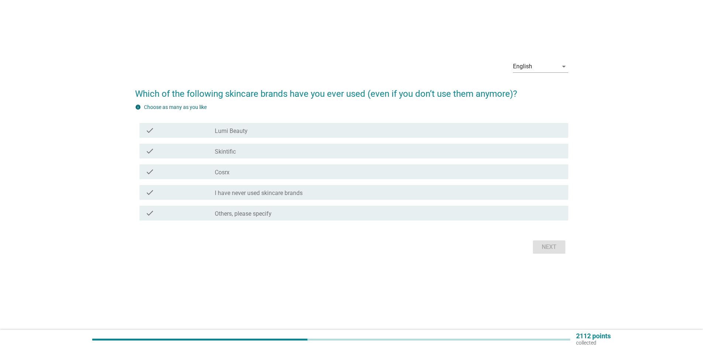
scroll to position [0, 0]
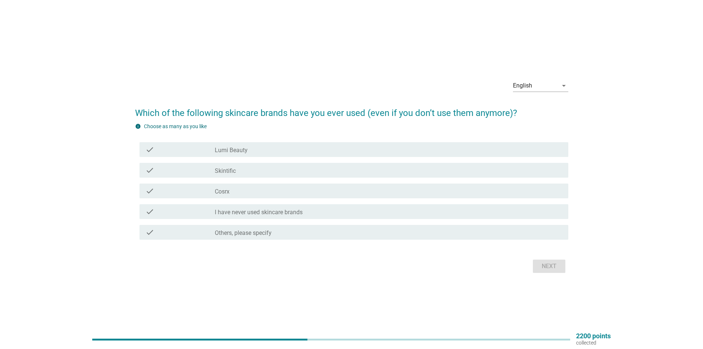
click at [369, 212] on div "check_box_outline_blank I have never used skincare brands" at bounding box center [389, 211] width 348 height 9
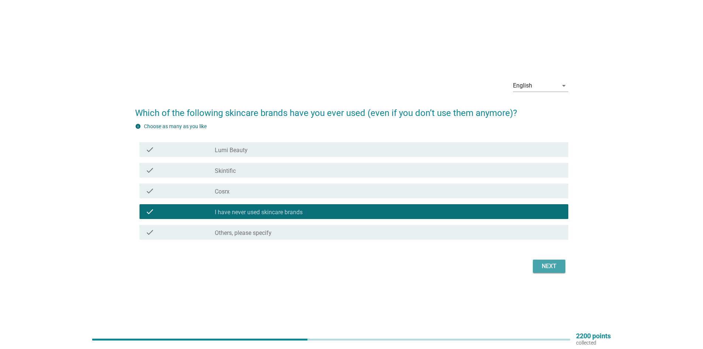
click at [556, 267] on div "Next" at bounding box center [549, 266] width 21 height 9
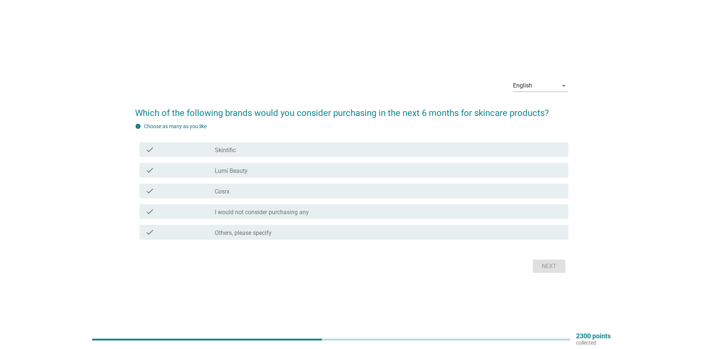
click at [418, 176] on div "check check_box Lumi Beauty" at bounding box center [353, 170] width 429 height 15
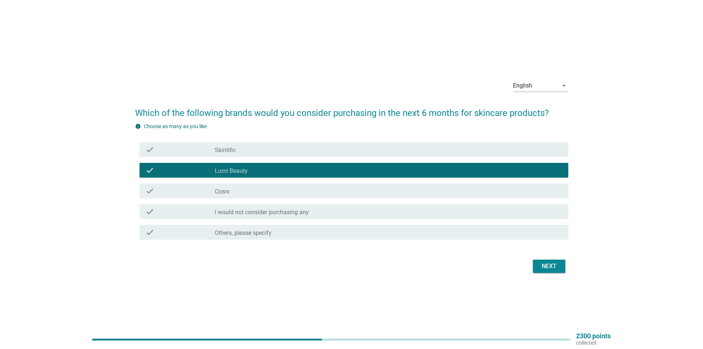
click at [312, 148] on div "check_box Skintific" at bounding box center [389, 149] width 348 height 9
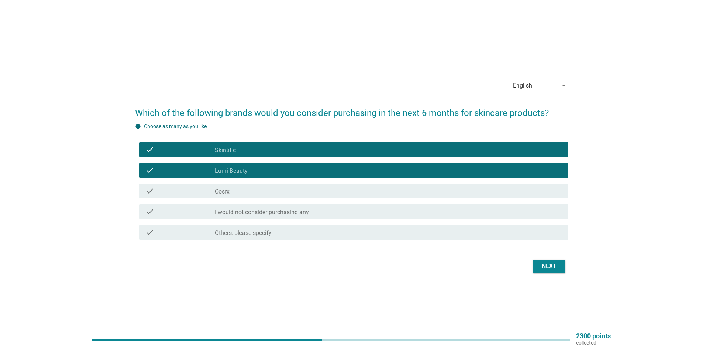
click at [539, 266] on div "Next" at bounding box center [549, 266] width 21 height 9
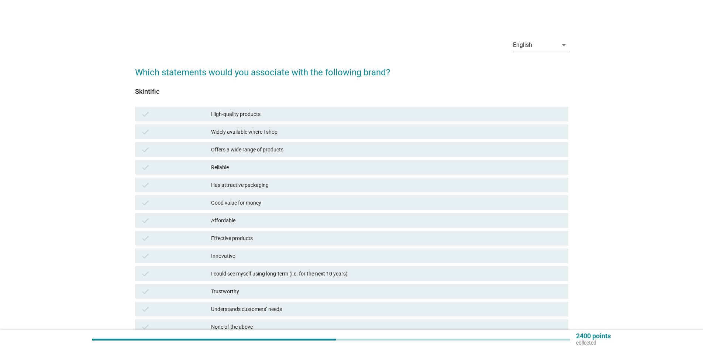
click at [347, 225] on div "check Affordable" at bounding box center [351, 220] width 433 height 15
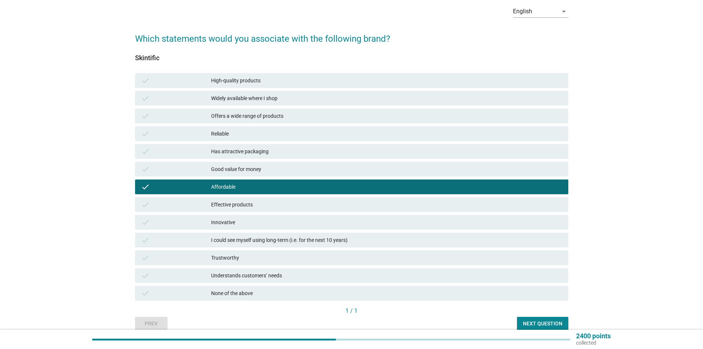
scroll to position [67, 0]
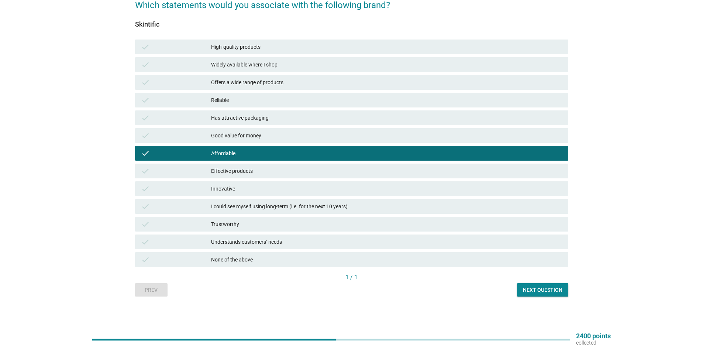
click at [534, 287] on div "Next question" at bounding box center [542, 290] width 39 height 8
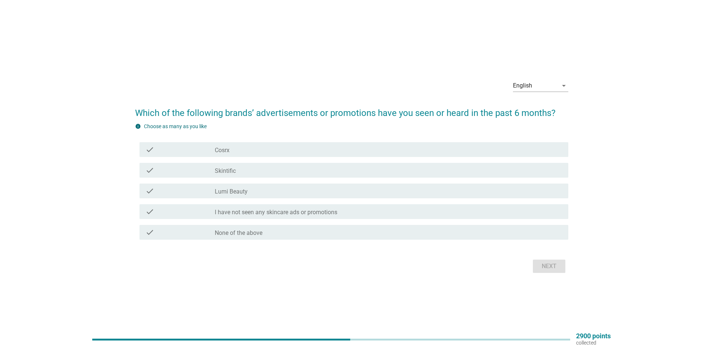
click at [319, 170] on div "check_box_outline_blank Skintific" at bounding box center [389, 170] width 348 height 9
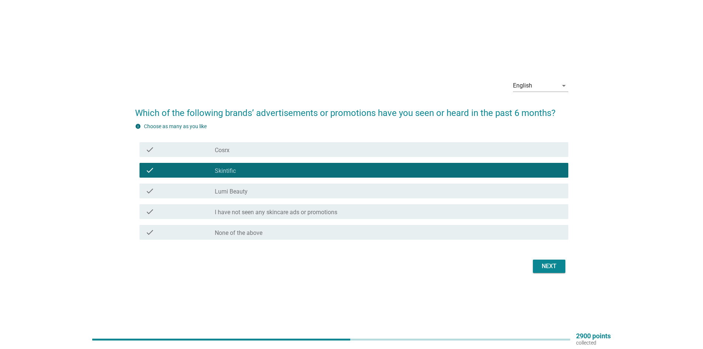
click at [320, 192] on div "check_box_outline_blank Lumi Beauty" at bounding box center [389, 190] width 348 height 9
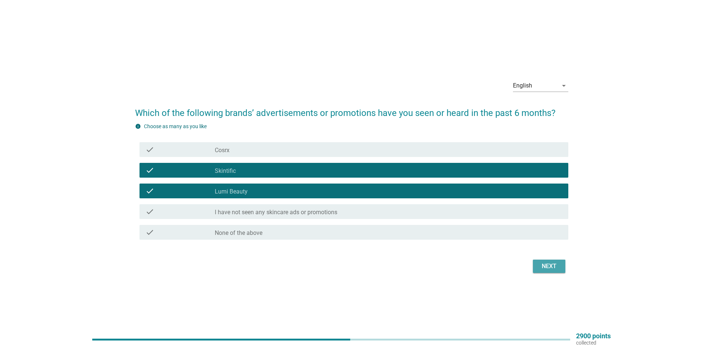
click at [545, 269] on div "Next" at bounding box center [549, 266] width 21 height 9
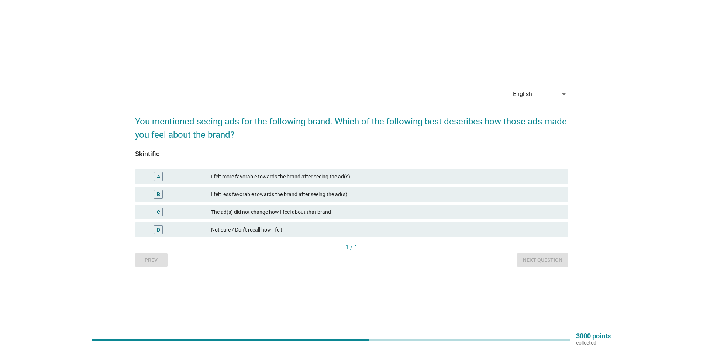
click at [351, 178] on div "I felt more favorable towards the brand after seeing the ad(s)" at bounding box center [386, 176] width 351 height 9
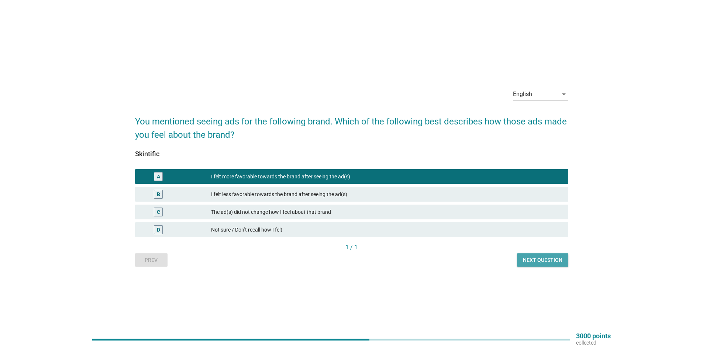
click at [548, 259] on div "Next question" at bounding box center [542, 260] width 39 height 8
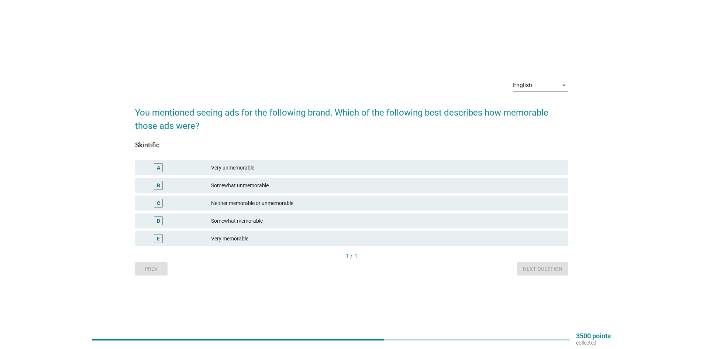
click at [376, 190] on div "B Somewhat unmemorable" at bounding box center [351, 185] width 433 height 15
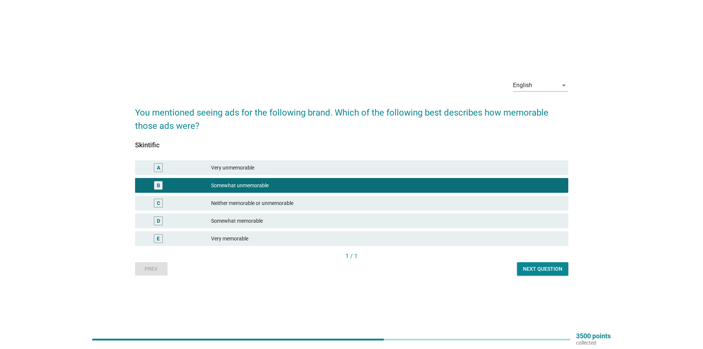
click at [383, 224] on div "Somewhat memorable" at bounding box center [386, 220] width 351 height 9
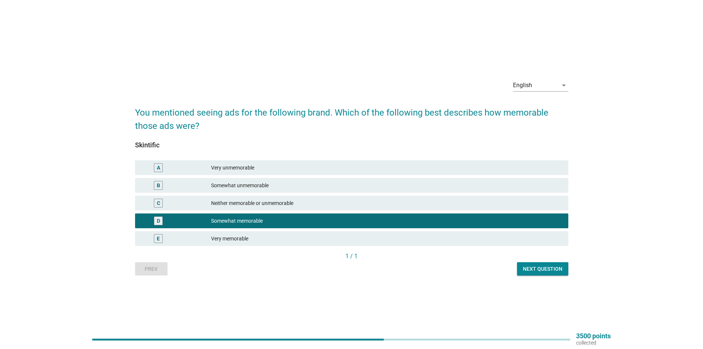
click at [530, 267] on div "Next question" at bounding box center [542, 269] width 39 height 8
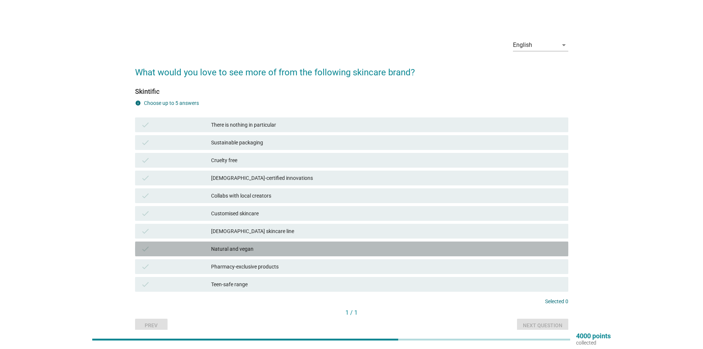
click at [328, 251] on div "Natural and vegan" at bounding box center [386, 248] width 351 height 9
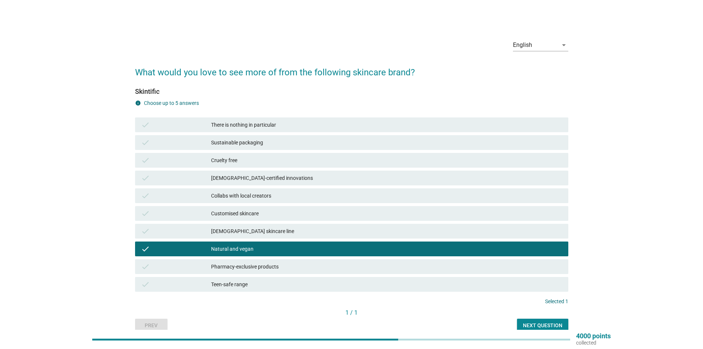
click at [328, 259] on div "check Pharmacy-exclusive products" at bounding box center [351, 266] width 433 height 15
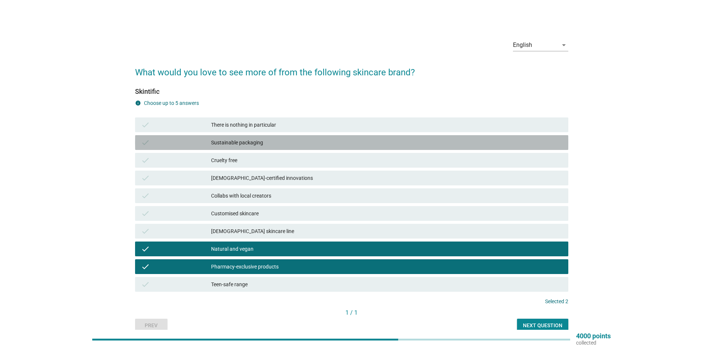
click at [344, 138] on div "Sustainable packaging" at bounding box center [386, 142] width 351 height 9
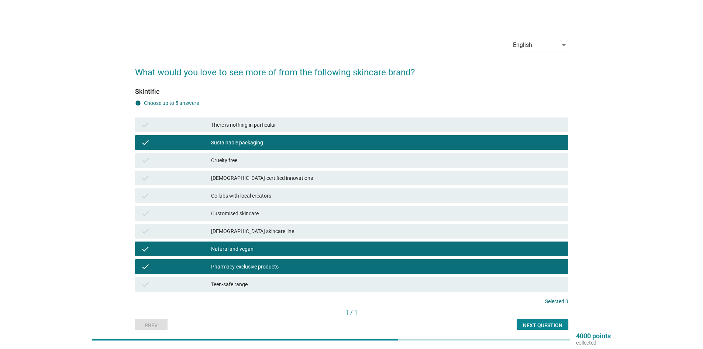
click at [535, 324] on div "Next question" at bounding box center [542, 325] width 39 height 8
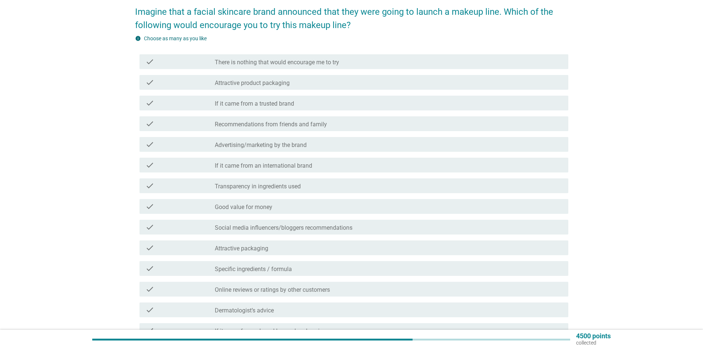
scroll to position [74, 0]
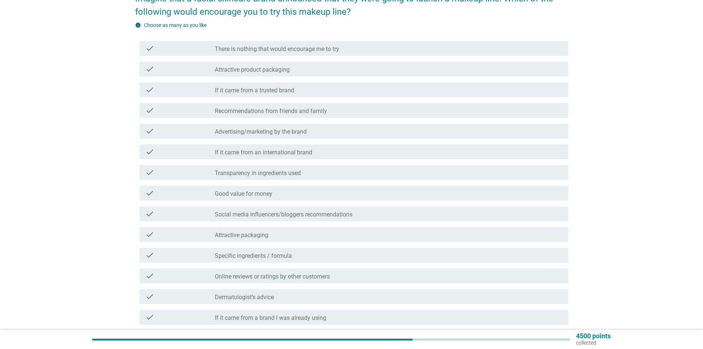
click at [302, 73] on div "check check_box_outline_blank Attractive product packaging" at bounding box center [353, 69] width 429 height 15
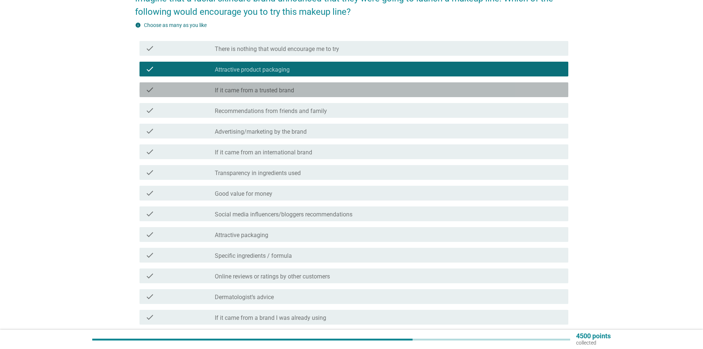
click at [303, 93] on div "check_box_outline_blank If it came from a trusted brand" at bounding box center [389, 89] width 348 height 9
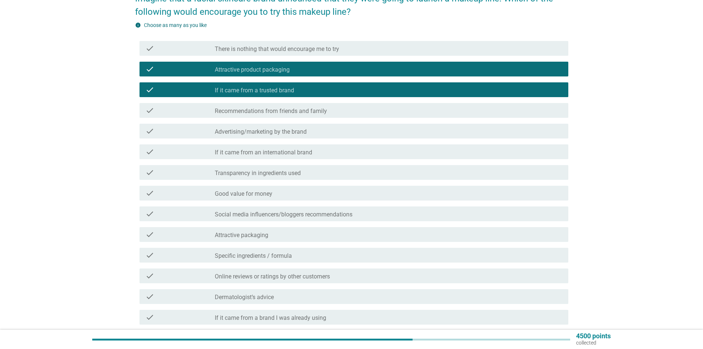
click at [312, 114] on label "Recommendations from friends and family" at bounding box center [271, 110] width 112 height 7
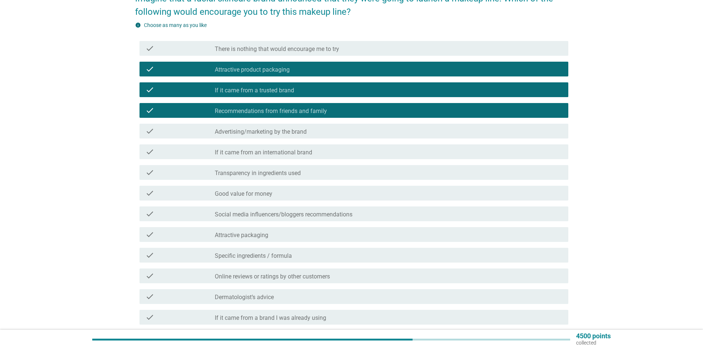
click at [323, 136] on div "check check_box_outline_blank Advertising/marketing by the brand" at bounding box center [353, 131] width 429 height 15
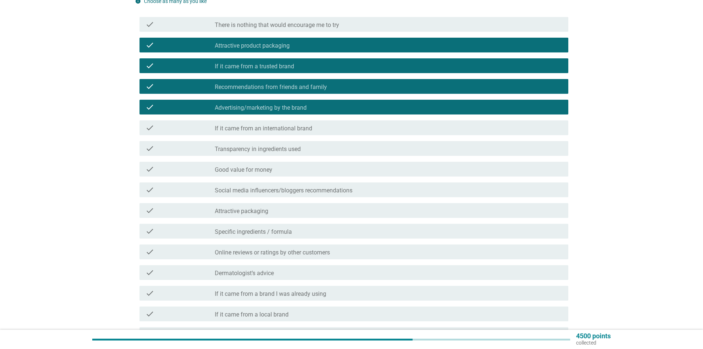
scroll to position [111, 0]
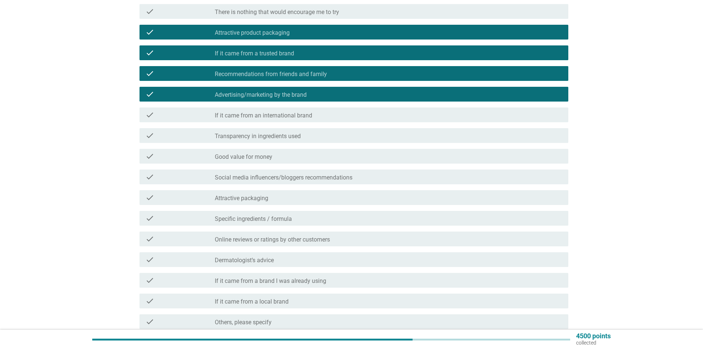
click at [336, 136] on div "check_box_outline_blank Transparency in ingredients used" at bounding box center [389, 135] width 348 height 9
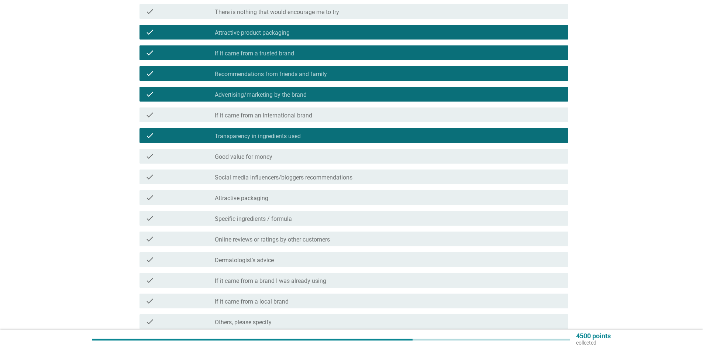
click at [333, 153] on div "check_box_outline_blank Good value for money" at bounding box center [389, 156] width 348 height 9
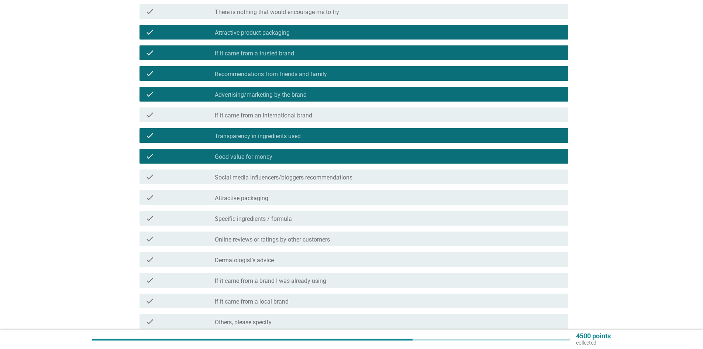
click at [332, 174] on label "Social media influencers/bloggers recommendations" at bounding box center [284, 177] width 138 height 7
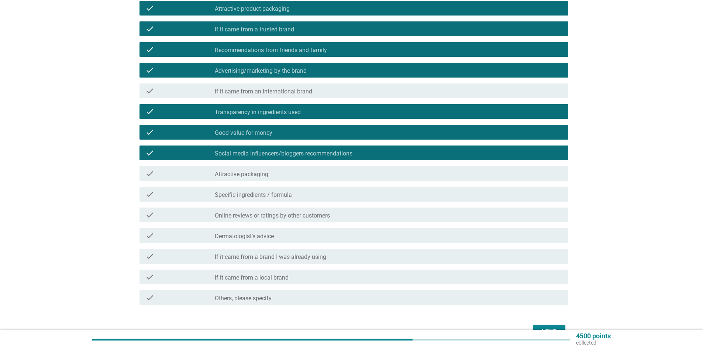
scroll to position [148, 0]
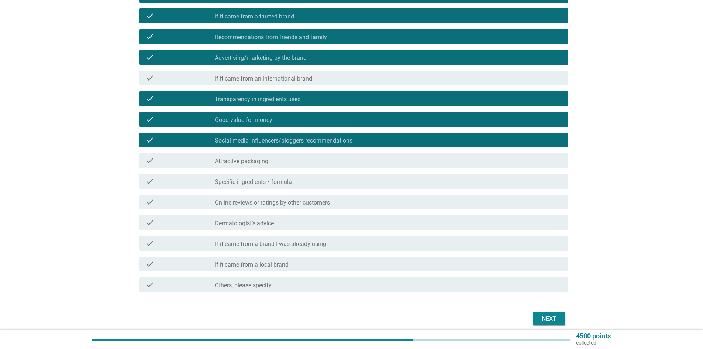
click at [335, 163] on div "check_box_outline_blank Attractive packaging" at bounding box center [389, 160] width 348 height 9
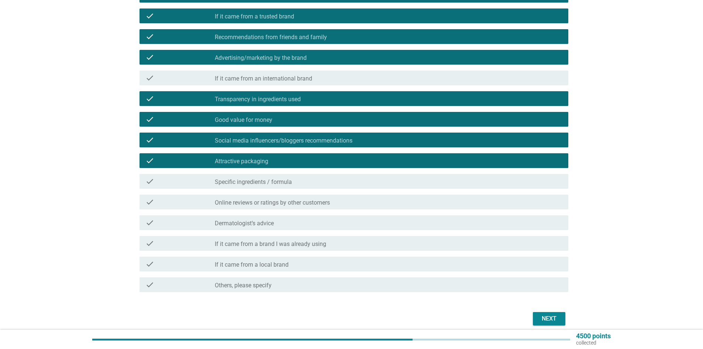
click at [338, 189] on div "check check_box_outline_blank Specific ingredients / formula" at bounding box center [351, 181] width 433 height 21
click at [338, 203] on div "check_box_outline_blank Online reviews or ratings by other customers" at bounding box center [389, 201] width 348 height 9
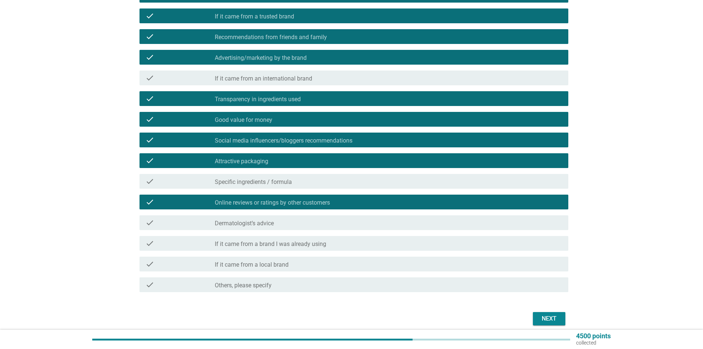
click at [334, 182] on div "check_box_outline_blank Specific ingredients / formula" at bounding box center [389, 181] width 348 height 9
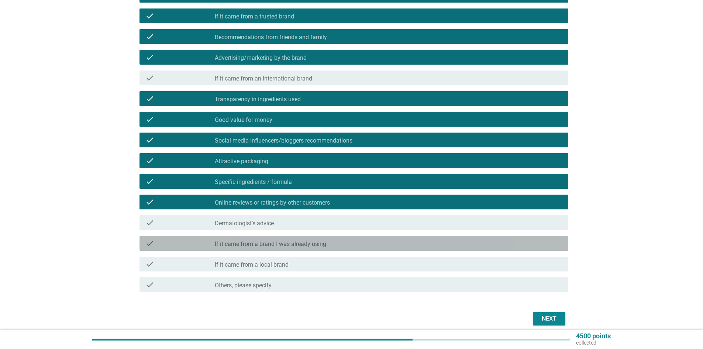
click at [344, 239] on div "check_box_outline_blank If it came from a brand I was already using" at bounding box center [389, 243] width 348 height 9
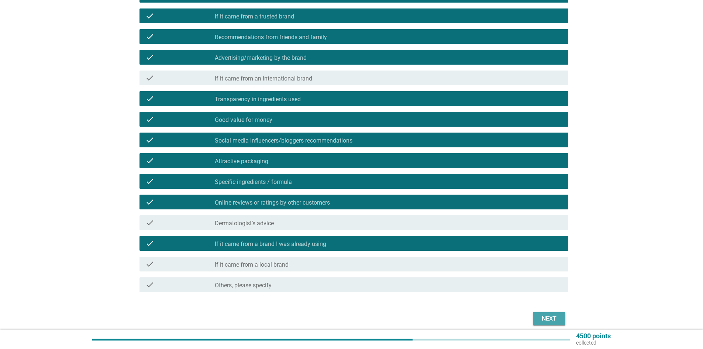
click at [549, 321] on div "Next" at bounding box center [549, 318] width 21 height 9
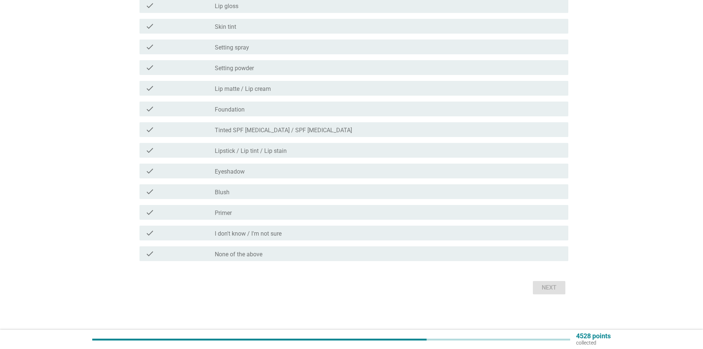
scroll to position [0, 0]
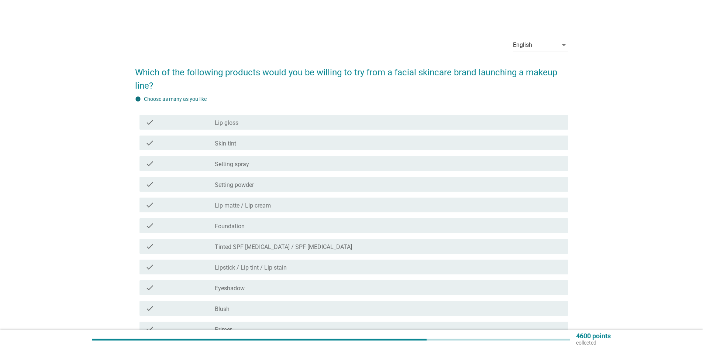
click at [279, 121] on div "check_box_outline_blank Lip gloss" at bounding box center [389, 122] width 348 height 9
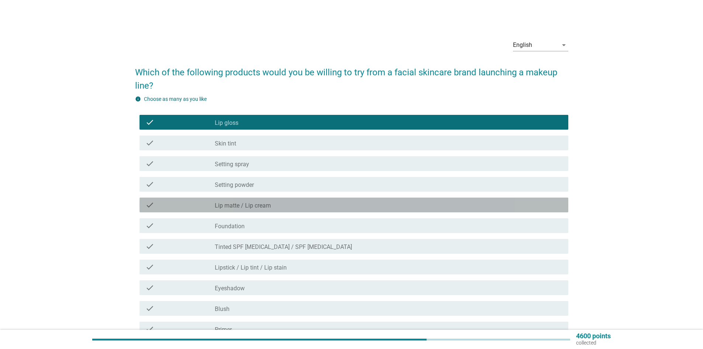
click at [292, 201] on div "check_box_outline_blank Lip matte / Lip cream" at bounding box center [389, 204] width 348 height 9
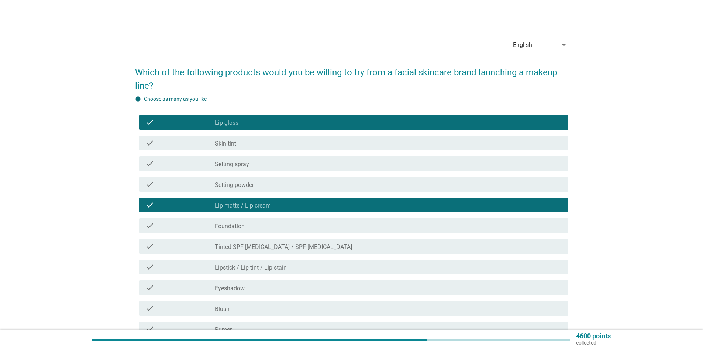
click at [299, 227] on div "check_box_outline_blank Foundation" at bounding box center [389, 225] width 348 height 9
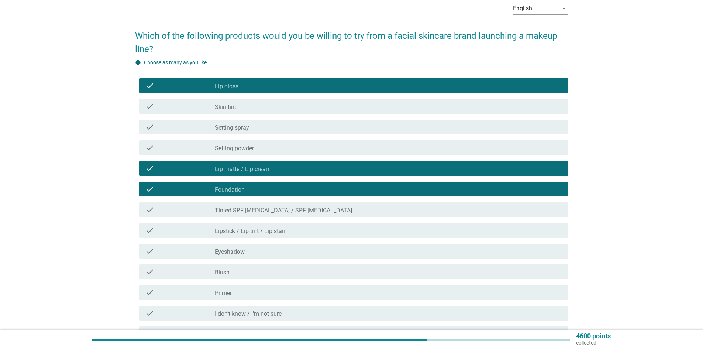
scroll to position [37, 0]
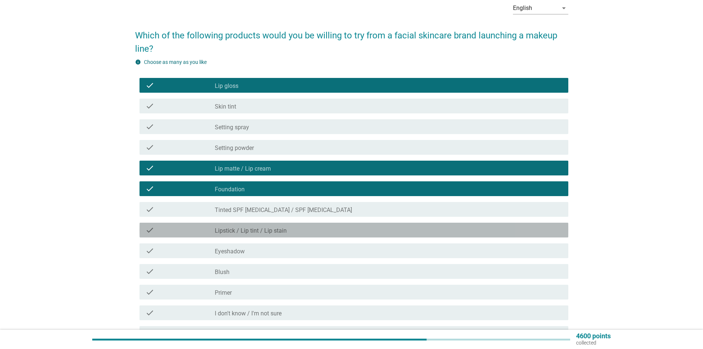
click at [300, 229] on div "check_box_outline_blank Lipstick / Lip tint / Lip stain" at bounding box center [389, 229] width 348 height 9
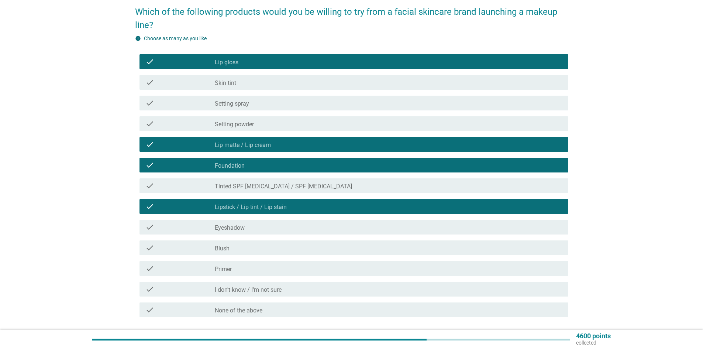
scroll to position [74, 0]
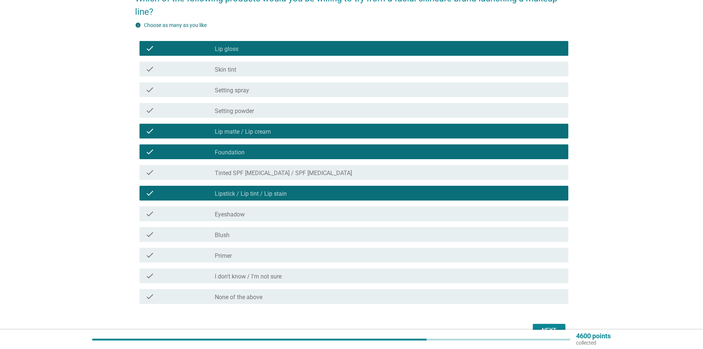
click at [297, 213] on div "check_box_outline_blank Eyeshadow" at bounding box center [389, 213] width 348 height 9
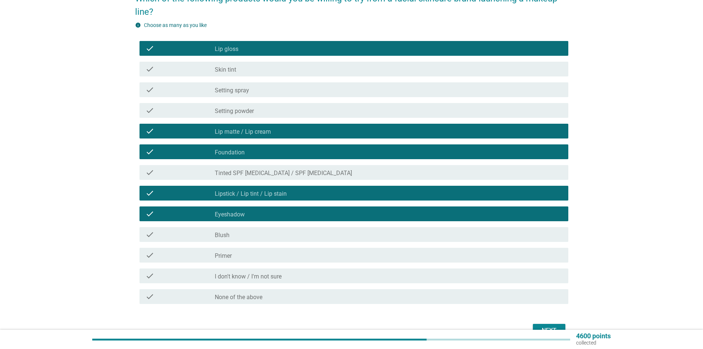
click at [289, 237] on div "check_box_outline_blank Blush" at bounding box center [389, 234] width 348 height 9
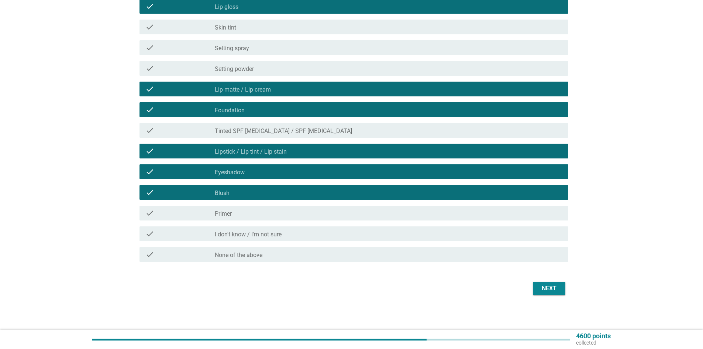
scroll to position [117, 0]
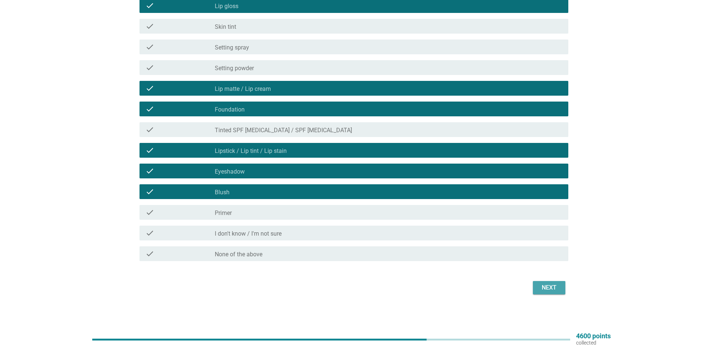
click at [558, 286] on div "Next" at bounding box center [549, 287] width 21 height 9
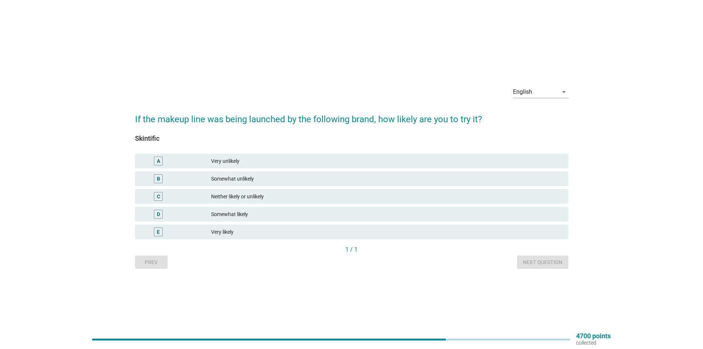
click at [328, 218] on div "D Somewhat likely" at bounding box center [351, 214] width 433 height 15
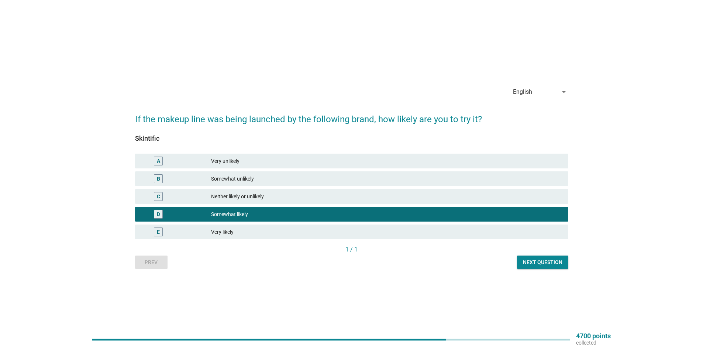
click at [548, 263] on div "Next question" at bounding box center [542, 262] width 39 height 8
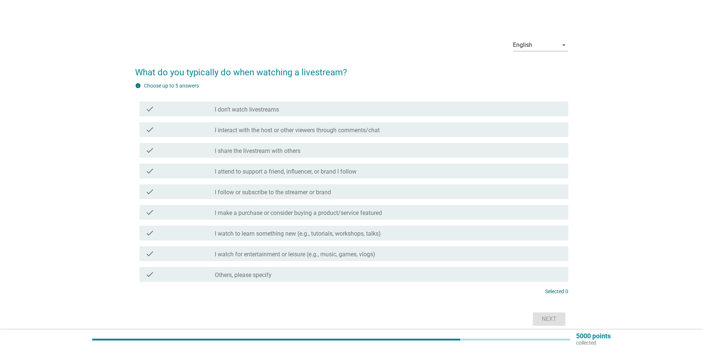
click at [332, 107] on div "check_box_outline_blank I don’t watch livestreams" at bounding box center [389, 108] width 348 height 9
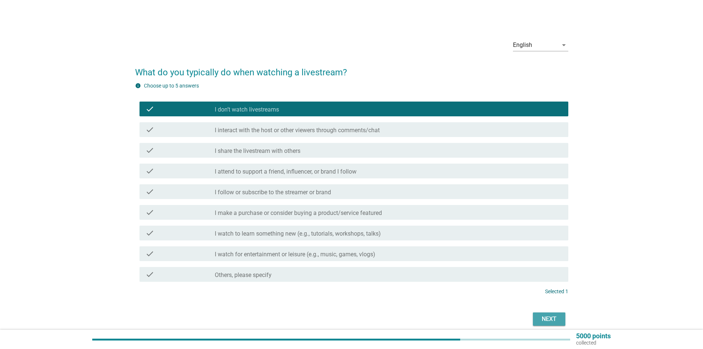
click at [551, 316] on div "Next" at bounding box center [549, 318] width 21 height 9
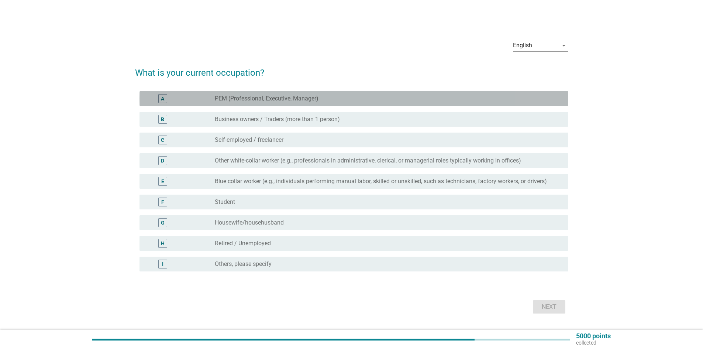
click at [263, 97] on label "PEM (Professional, Executive, Manager)" at bounding box center [267, 98] width 104 height 7
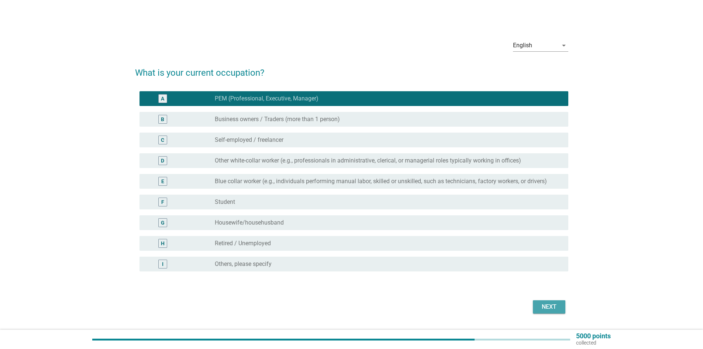
click at [541, 306] on div "Next" at bounding box center [549, 306] width 21 height 9
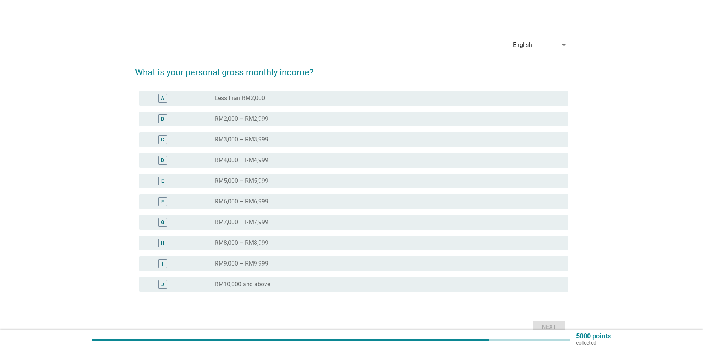
click at [426, 240] on div "radio_button_unchecked RM8,000 – RM8,999" at bounding box center [386, 242] width 342 height 7
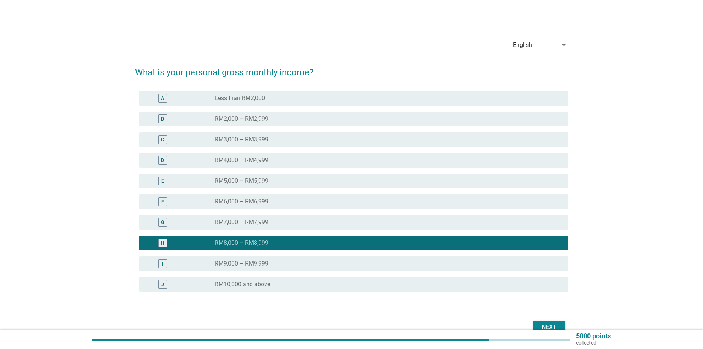
click at [544, 324] on div "Next" at bounding box center [549, 327] width 21 height 9
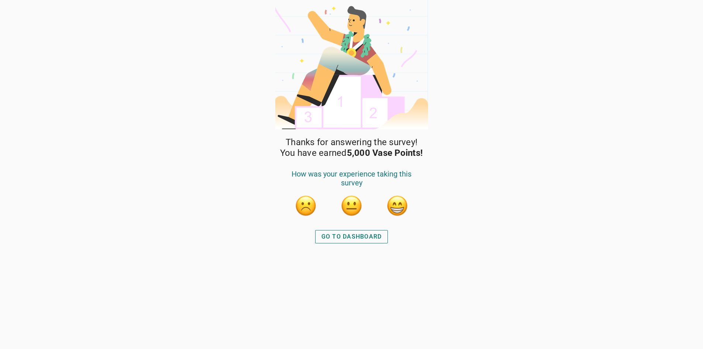
click at [357, 234] on div "GO TO DASHBOARD" at bounding box center [351, 236] width 61 height 9
